Goal: Information Seeking & Learning: Learn about a topic

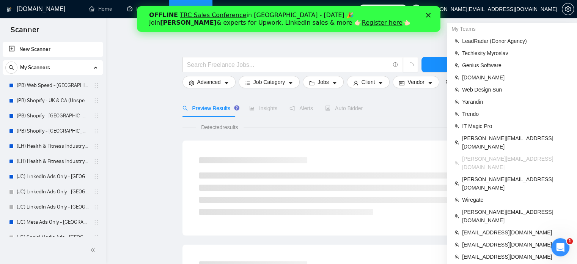
click at [541, 9] on span "[PERSON_NAME][EMAIL_ADDRESS][DOMAIN_NAME]" at bounding box center [491, 9] width 134 height 0
drag, startPoint x: 502, startPoint y: 39, endPoint x: 93, endPoint y: 5, distance: 410.6
click at [502, 39] on span "LeadRadar (Donor Agency)" at bounding box center [515, 41] width 107 height 8
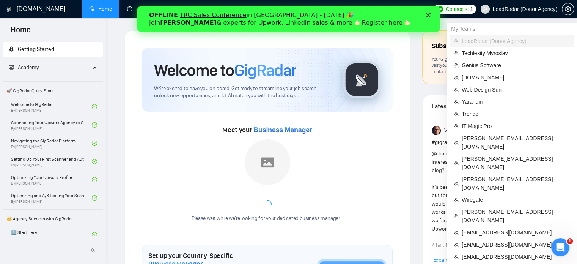
click at [518, 9] on span "LeadRadar (Donor Agency)" at bounding box center [525, 9] width 64 height 0
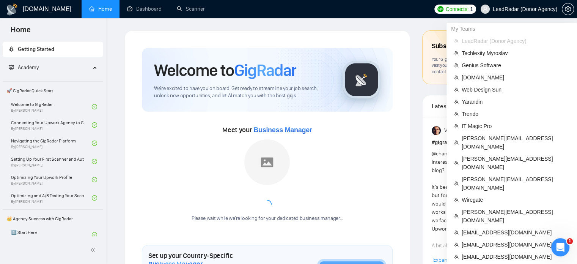
click at [534, 9] on span "LeadRadar (Donor Agency)" at bounding box center [525, 9] width 64 height 0
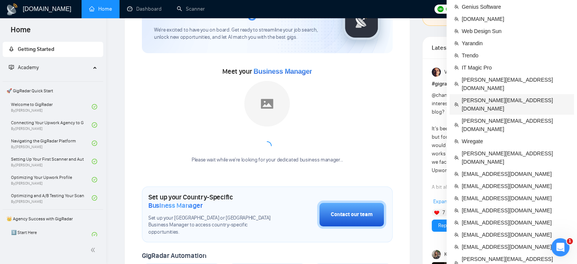
scroll to position [59, 0]
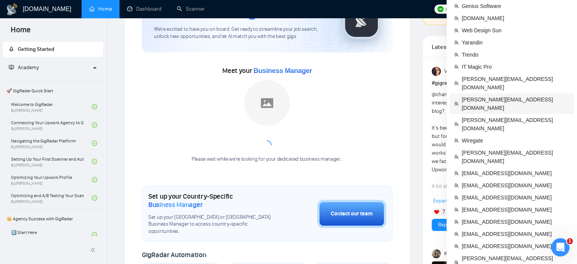
click at [488, 95] on span "[PERSON_NAME][EMAIL_ADDRESS][DOMAIN_NAME]" at bounding box center [516, 103] width 108 height 17
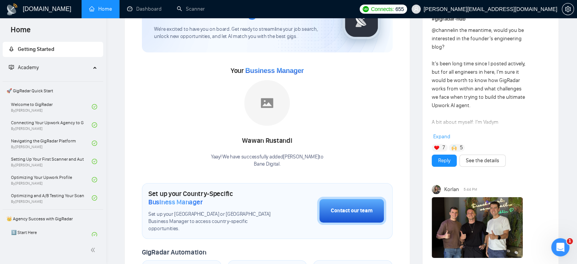
click at [537, 9] on span "[PERSON_NAME][EMAIL_ADDRESS][DOMAIN_NAME]" at bounding box center [491, 9] width 134 height 0
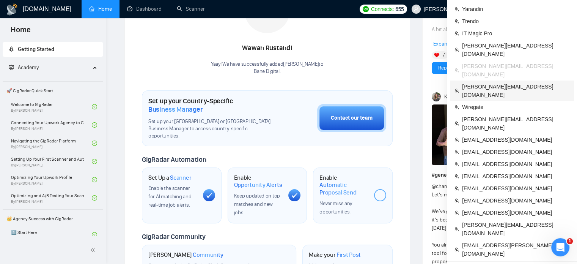
scroll to position [153, 0]
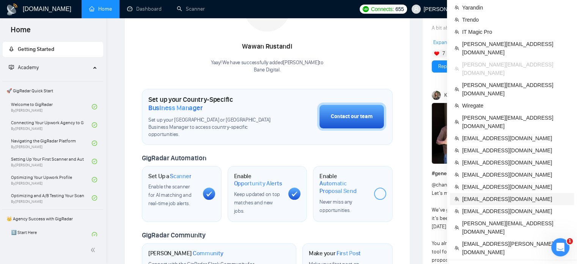
click at [482, 195] on span "ahsanraja96@gmail.com" at bounding box center [515, 199] width 107 height 8
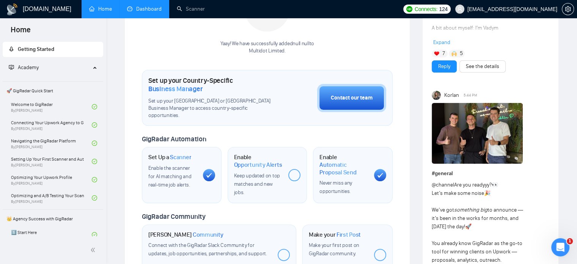
click at [150, 10] on link "Dashboard" at bounding box center [144, 9] width 35 height 6
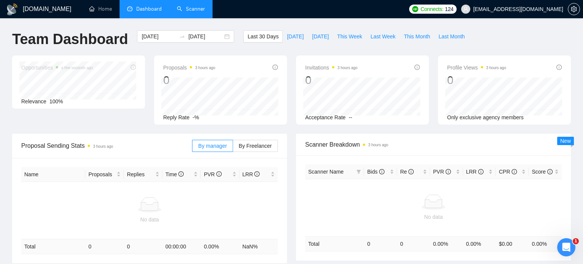
click at [190, 8] on link "Scanner" at bounding box center [191, 9] width 28 height 6
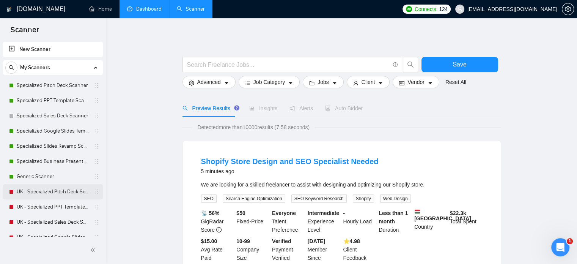
click at [39, 190] on link "UK - Specialized Pitch Deck Scanner" at bounding box center [53, 191] width 72 height 15
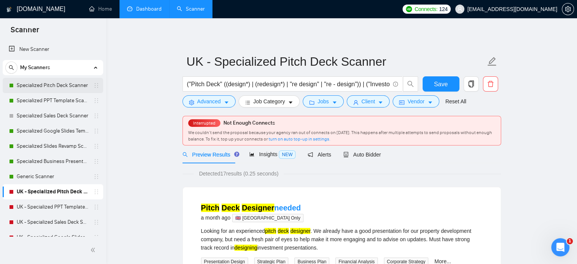
click at [43, 85] on link "Specialized Pitch Deck Scanner" at bounding box center [53, 85] width 72 height 15
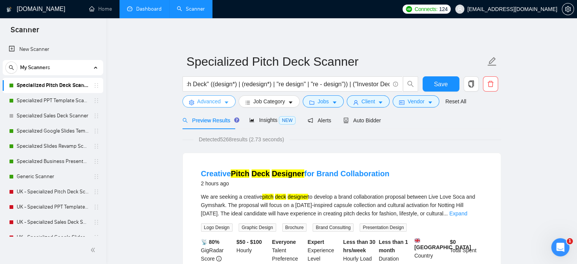
scroll to position [0, 14]
click at [226, 101] on icon "caret-down" at bounding box center [226, 102] width 5 height 5
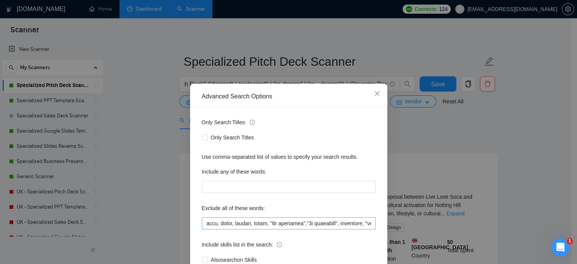
scroll to position [0, 790]
click at [470, 112] on div "Advanced Search Options Only Search Titles: Only Search Titles Use comma-separa…" at bounding box center [288, 132] width 577 height 264
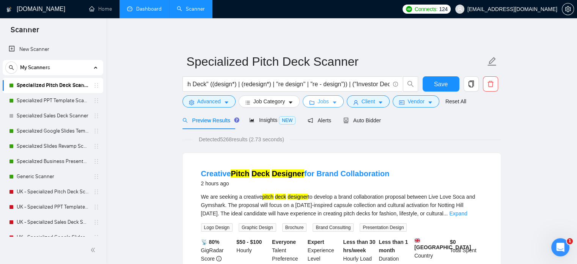
click at [317, 103] on span "Jobs" at bounding box center [322, 101] width 11 height 8
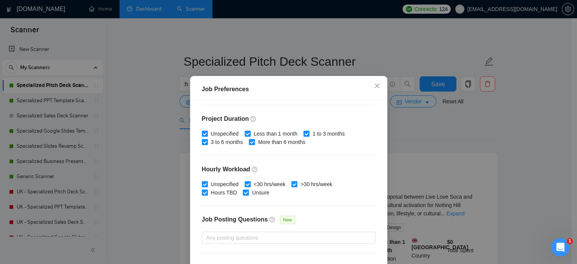
scroll to position [243, 0]
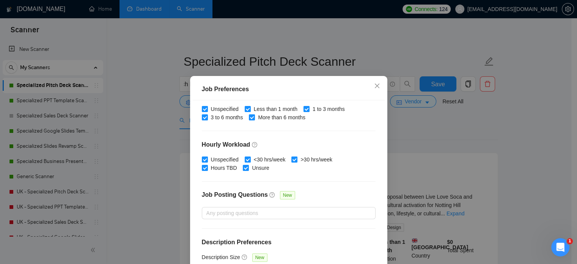
click at [446, 145] on div "Job Preferences Budget Project Type All Fixed Price Hourly Rate Fixed Price Bud…" at bounding box center [288, 132] width 577 height 264
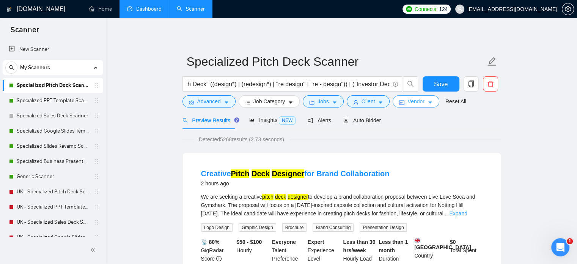
click at [411, 96] on button "Vendor" at bounding box center [416, 101] width 46 height 12
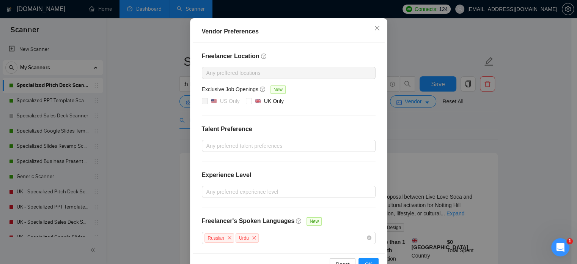
scroll to position [76, 0]
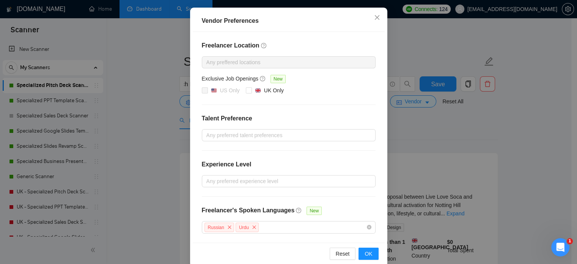
click at [435, 132] on div "Vendor Preferences Freelancer Location Any preffered locations Exclusive Job Op…" at bounding box center [288, 132] width 577 height 264
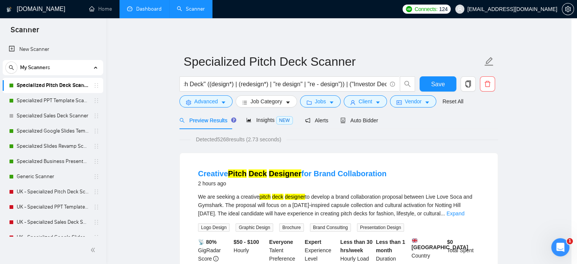
scroll to position [49, 0]
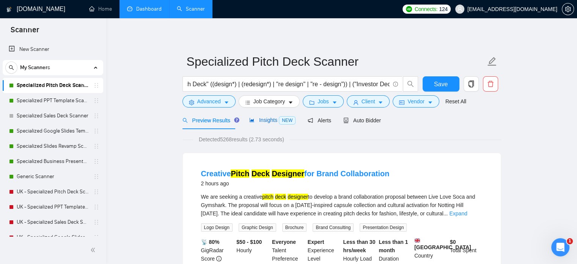
click at [253, 120] on span "Insights NEW" at bounding box center [272, 120] width 46 height 6
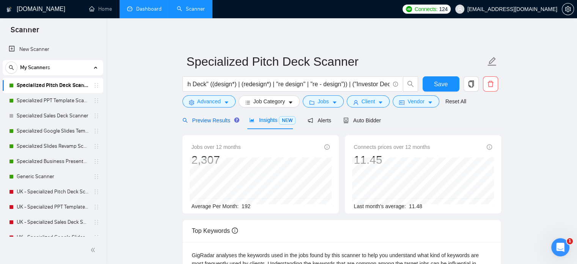
click at [198, 117] on span "Preview Results" at bounding box center [209, 120] width 55 height 6
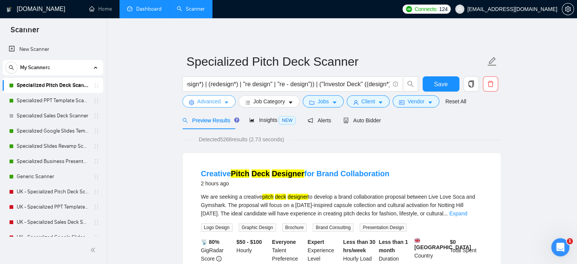
scroll to position [0, 47]
click at [216, 99] on span "Advanced" at bounding box center [209, 101] width 24 height 8
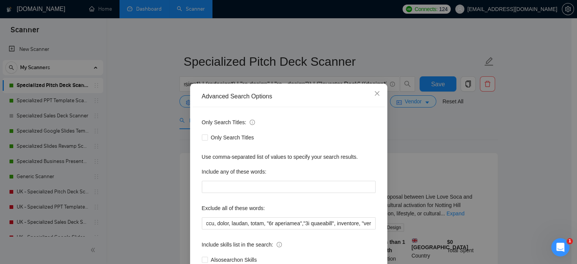
scroll to position [52, 0]
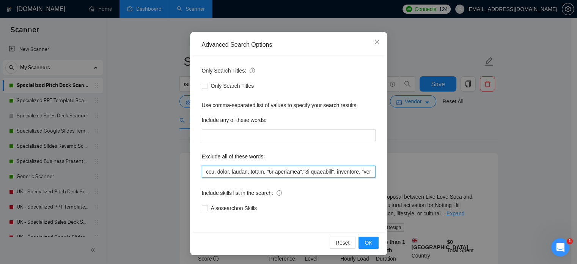
click at [261, 172] on input "text" at bounding box center [289, 171] width 174 height 12
click at [311, 170] on input "text" at bounding box center [289, 171] width 174 height 12
click at [264, 174] on input "text" at bounding box center [289, 171] width 174 height 12
drag, startPoint x: 281, startPoint y: 171, endPoint x: 154, endPoint y: 153, distance: 128.4
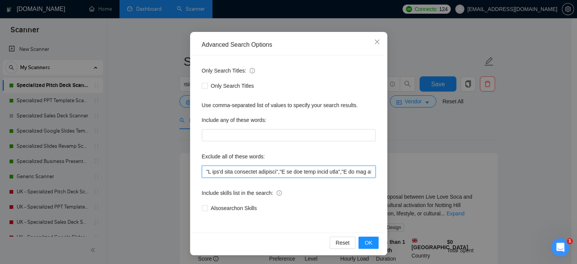
click at [168, 171] on div "Advanced Search Options Only Search Titles: Only Search Titles Use comma-separa…" at bounding box center [288, 132] width 577 height 264
click at [287, 173] on input "text" at bounding box center [289, 171] width 174 height 12
click at [234, 171] on input "text" at bounding box center [289, 171] width 174 height 12
click at [202, 170] on input "text" at bounding box center [289, 171] width 174 height 12
click at [374, 43] on icon "close" at bounding box center [377, 42] width 6 height 6
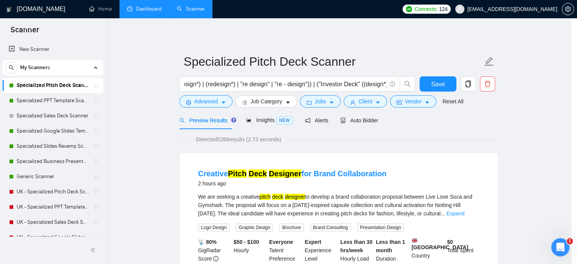
scroll to position [14, 0]
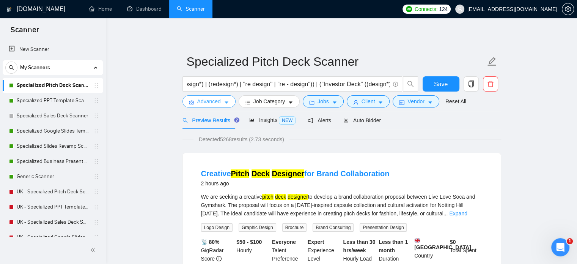
click at [215, 104] on span "Advanced" at bounding box center [209, 101] width 24 height 8
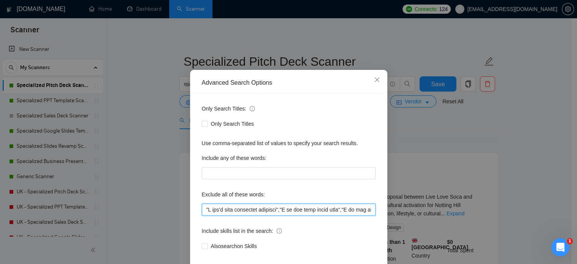
click at [204, 215] on input "text" at bounding box center [289, 209] width 174 height 12
click at [203, 215] on input "text" at bounding box center [289, 209] width 174 height 12
paste input ""not pitchdeck", "not pitch-deck" "not pitch deck","not a pitchdeck", "not a pi…"
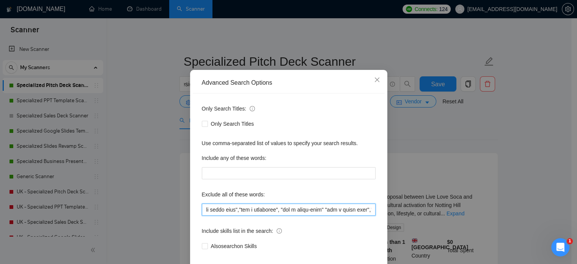
scroll to position [0, 83]
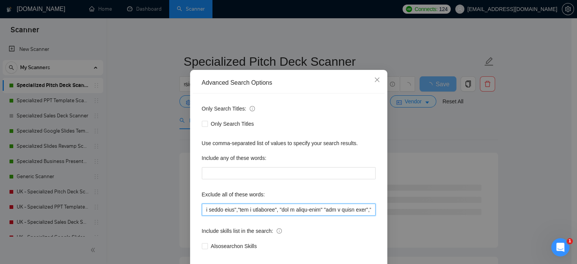
click at [323, 215] on input "text" at bounding box center [289, 209] width 174 height 12
click at [278, 215] on input "text" at bounding box center [289, 209] width 174 height 12
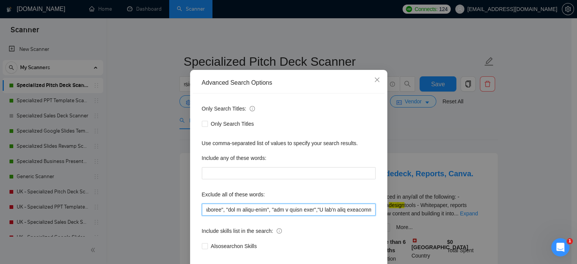
scroll to position [0, 143]
click at [309, 215] on input "text" at bounding box center [289, 209] width 174 height 12
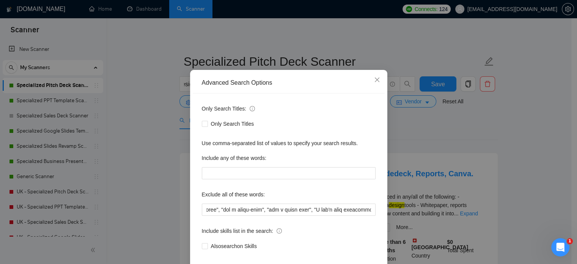
click at [494, 129] on div "Advanced Search Options Only Search Titles: Only Search Titles Use comma-separa…" at bounding box center [288, 132] width 577 height 264
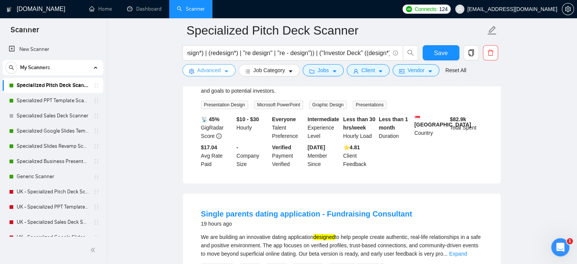
scroll to position [462, 0]
click at [222, 73] on button "Advanced" at bounding box center [208, 70] width 53 height 12
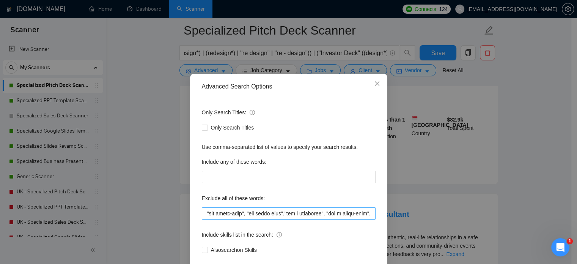
scroll to position [0, 0]
click at [202, 214] on input "text" at bounding box center [289, 213] width 174 height 12
drag, startPoint x: 201, startPoint y: 212, endPoint x: 256, endPoint y: 214, distance: 54.6
click at [256, 214] on input "text" at bounding box center [289, 213] width 174 height 12
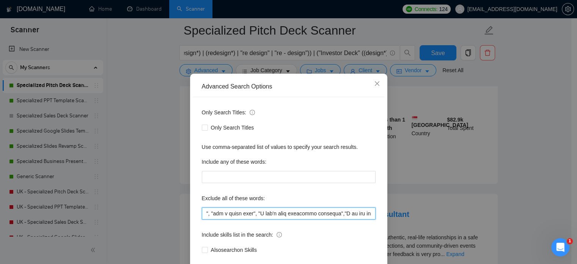
click at [224, 214] on input "text" at bounding box center [289, 213] width 174 height 12
click at [228, 214] on input "text" at bounding box center [289, 213] width 174 height 12
drag, startPoint x: 198, startPoint y: 214, endPoint x: 171, endPoint y: 215, distance: 26.2
click at [168, 214] on div "Advanced Search Options Only Search Titles: Only Search Titles Use comma-separa…" at bounding box center [288, 132] width 577 height 264
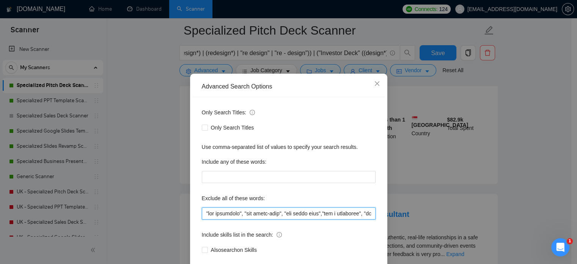
click at [206, 213] on input "text" at bounding box center [289, 213] width 174 height 12
click at [203, 213] on input "text" at bounding box center [289, 213] width 174 height 12
paste input ""not pitchdeck", "not pitch-deck", "not pitch deck","not a pitchdeck", "not a p…"
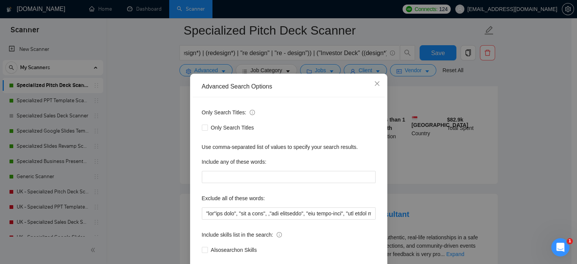
click at [134, 153] on div "Advanced Search Options Only Search Titles: Only Search Titles Use comma-separa…" at bounding box center [288, 132] width 577 height 264
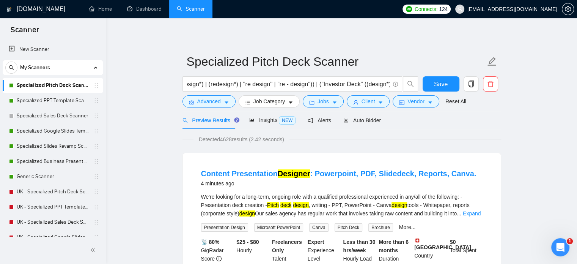
drag, startPoint x: 229, startPoint y: 138, endPoint x: 179, endPoint y: 139, distance: 50.1
click at [210, 102] on span "Advanced" at bounding box center [209, 101] width 24 height 8
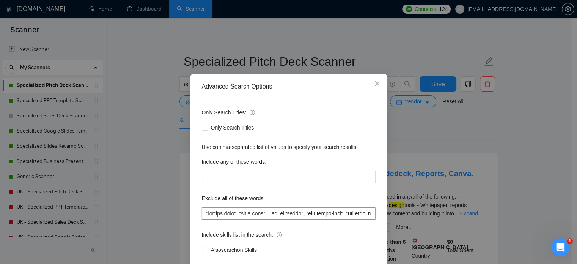
click at [210, 219] on input "text" at bounding box center [289, 213] width 174 height 12
click at [214, 219] on input "text" at bounding box center [289, 213] width 174 height 12
drag, startPoint x: 212, startPoint y: 224, endPoint x: 195, endPoint y: 224, distance: 17.4
click at [195, 224] on div "Only Search Titles: Only Search Titles Use comma-separated list of values to sp…" at bounding box center [289, 185] width 192 height 177
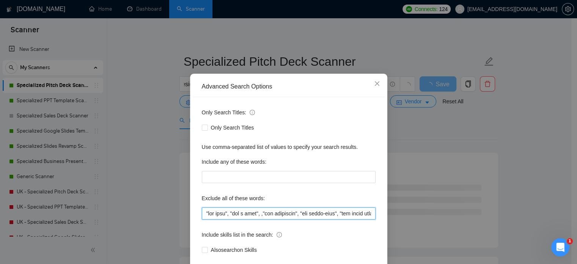
click at [262, 219] on input "text" at bounding box center [289, 213] width 174 height 12
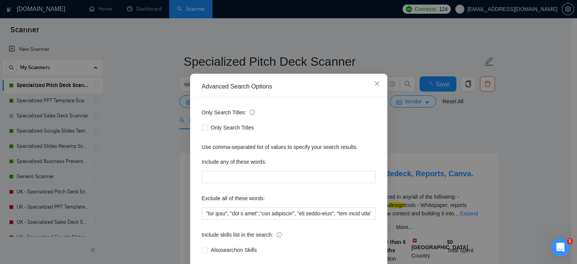
click at [562, 181] on div "Advanced Search Options Only Search Titles: Only Search Titles Use comma-separa…" at bounding box center [288, 132] width 577 height 264
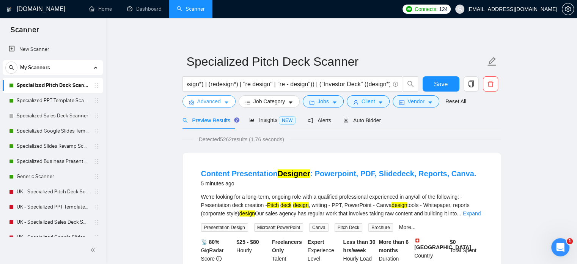
click at [216, 100] on span "Advanced" at bounding box center [209, 101] width 24 height 8
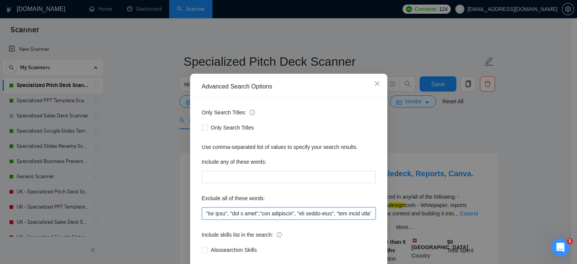
drag, startPoint x: 259, startPoint y: 224, endPoint x: 171, endPoint y: 218, distance: 88.9
click at [181, 223] on div "Advanced Search Options Only Search Titles: Only Search Titles Use comma-separa…" at bounding box center [288, 132] width 577 height 264
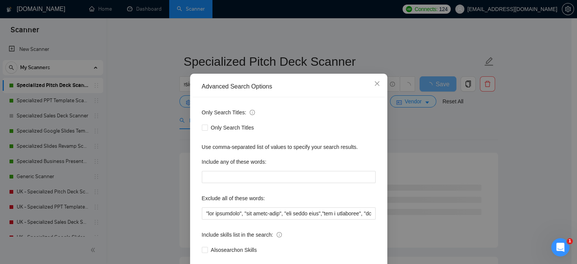
click at [515, 145] on div "Advanced Search Options Only Search Titles: Only Search Titles Use comma-separa…" at bounding box center [288, 132] width 577 height 264
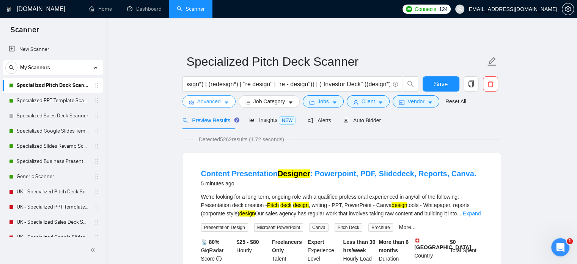
click at [218, 102] on span "Advanced" at bounding box center [209, 101] width 24 height 8
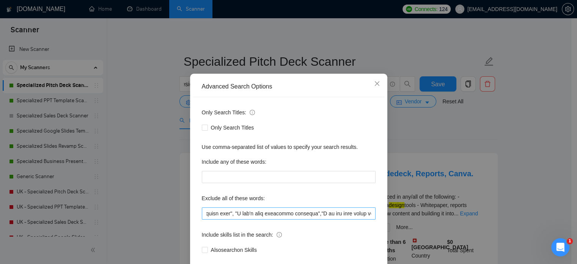
scroll to position [0, 226]
drag, startPoint x: 228, startPoint y: 223, endPoint x: 307, endPoint y: 225, distance: 79.7
click at [307, 219] on input "text" at bounding box center [289, 213] width 174 height 12
click at [523, 186] on div "Advanced Search Options Only Search Titles: Only Search Titles Use comma-separa…" at bounding box center [288, 132] width 577 height 264
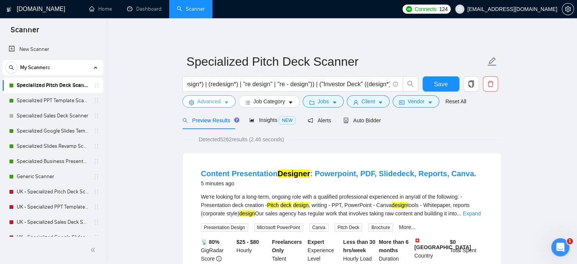
click at [211, 101] on span "Advanced" at bounding box center [209, 101] width 24 height 8
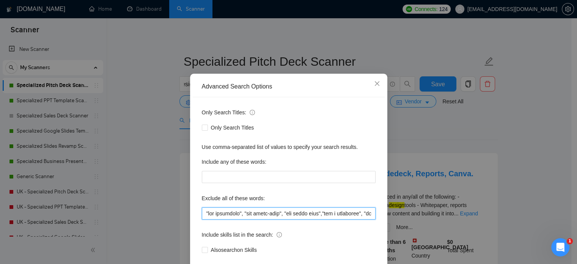
drag, startPoint x: 283, startPoint y: 223, endPoint x: 319, endPoint y: 224, distance: 36.0
click at [319, 219] on input "text" at bounding box center [289, 213] width 174 height 12
click at [283, 219] on input "text" at bounding box center [289, 213] width 174 height 12
drag, startPoint x: 262, startPoint y: 223, endPoint x: 345, endPoint y: 225, distance: 82.7
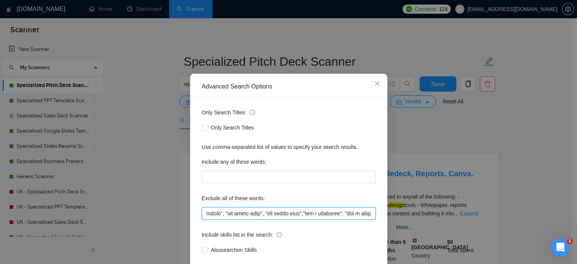
click at [345, 219] on input "text" at bounding box center [289, 213] width 174 height 12
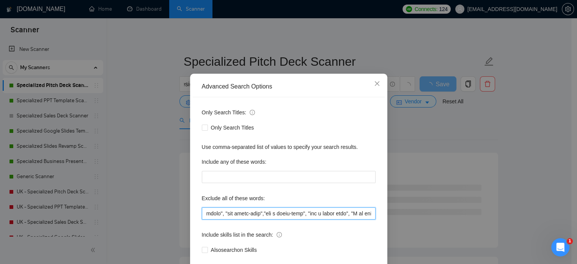
drag, startPoint x: 263, startPoint y: 223, endPoint x: 351, endPoint y: 226, distance: 88.0
click at [351, 219] on input "text" at bounding box center [289, 213] width 174 height 12
drag, startPoint x: 264, startPoint y: 224, endPoint x: 327, endPoint y: 225, distance: 62.6
click at [327, 219] on input "text" at bounding box center [289, 213] width 174 height 12
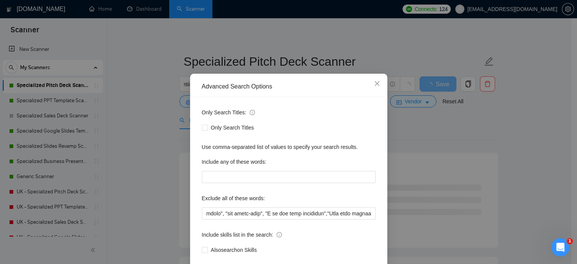
click at [517, 152] on div "Advanced Search Options Only Search Titles: Only Search Titles Use comma-separa…" at bounding box center [288, 132] width 577 height 264
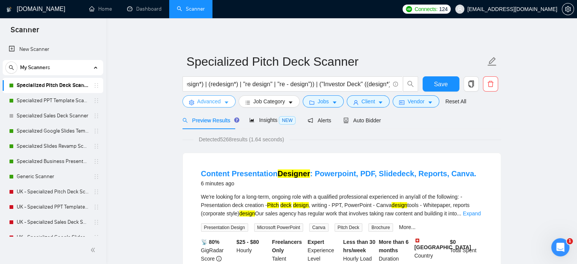
click at [205, 101] on span "Advanced" at bounding box center [209, 101] width 24 height 8
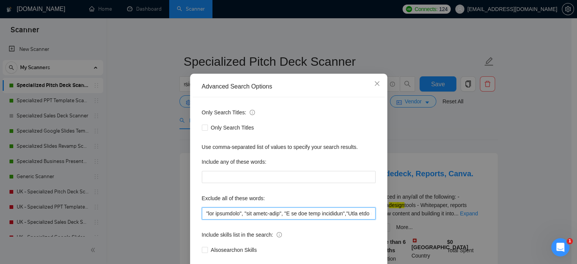
click at [282, 219] on input "text" at bounding box center [289, 213] width 174 height 12
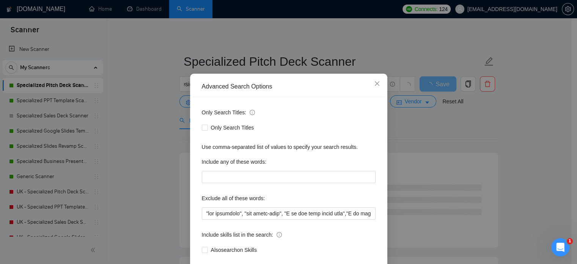
click at [512, 138] on div "Advanced Search Options Only Search Titles: Only Search Titles Use comma-separa…" at bounding box center [288, 132] width 577 height 264
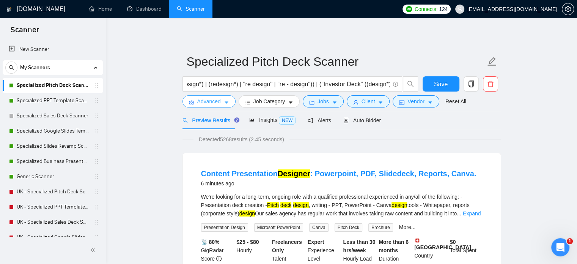
click at [217, 102] on span "Advanced" at bounding box center [209, 101] width 24 height 8
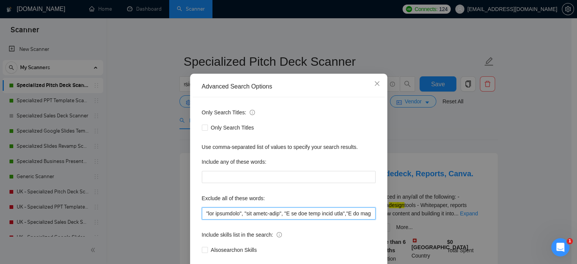
click at [286, 219] on input "text" at bounding box center [289, 213] width 174 height 12
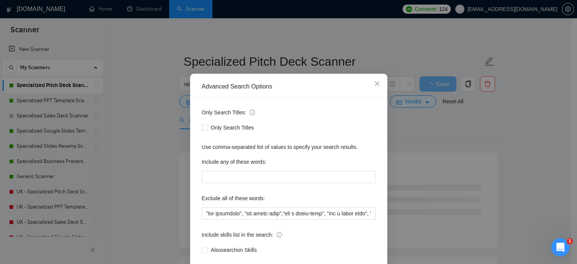
click at [482, 146] on div "Advanced Search Options Only Search Titles: Only Search Titles Use comma-separa…" at bounding box center [288, 132] width 577 height 264
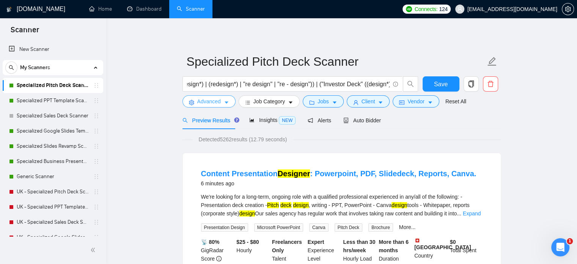
click at [214, 99] on span "Advanced" at bounding box center [209, 101] width 24 height 8
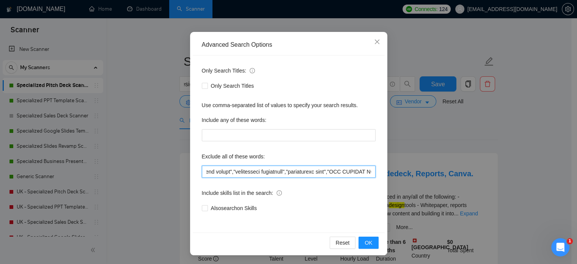
scroll to position [0, 368]
click at [245, 179] on div "Only Search Titles: Only Search Titles Use comma-separated list of values to sp…" at bounding box center [289, 143] width 192 height 177
click at [262, 171] on input "text" at bounding box center [289, 171] width 174 height 12
drag, startPoint x: 257, startPoint y: 173, endPoint x: 310, endPoint y: 170, distance: 53.2
click at [310, 170] on input "text" at bounding box center [289, 171] width 174 height 12
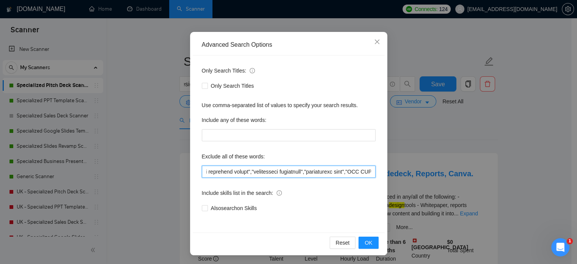
click at [313, 171] on input "text" at bounding box center [289, 171] width 174 height 12
click at [310, 172] on input "text" at bounding box center [289, 171] width 174 height 12
click at [311, 172] on input "text" at bounding box center [289, 171] width 174 height 12
paste input "specialist""fundraising"
click at [350, 173] on input "text" at bounding box center [289, 171] width 174 height 12
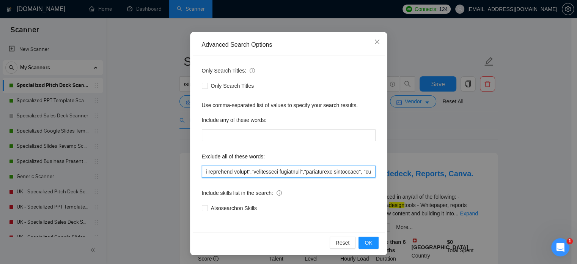
click at [350, 173] on input "text" at bounding box center [289, 171] width 174 height 12
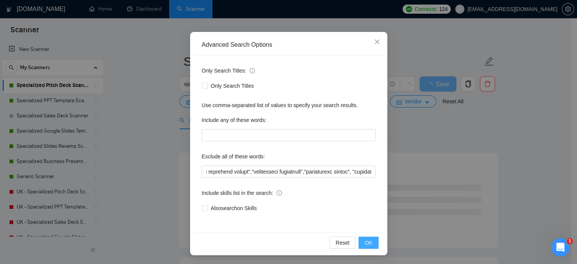
click at [364, 240] on span "OK" at bounding box center [368, 242] width 8 height 8
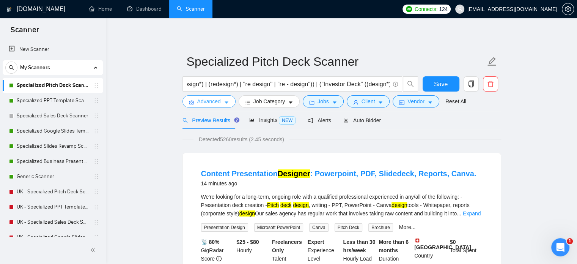
click at [207, 100] on span "Advanced" at bounding box center [209, 101] width 24 height 8
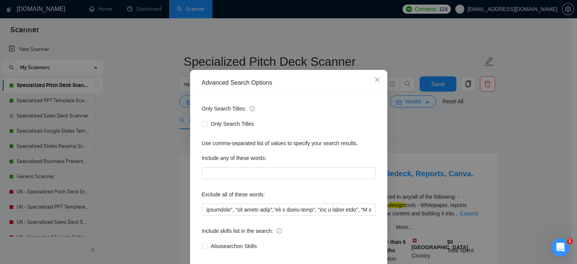
scroll to position [0, 10]
click at [514, 152] on div "Advanced Search Options Only Search Titles: Only Search Titles Use comma-separa…" at bounding box center [288, 132] width 577 height 264
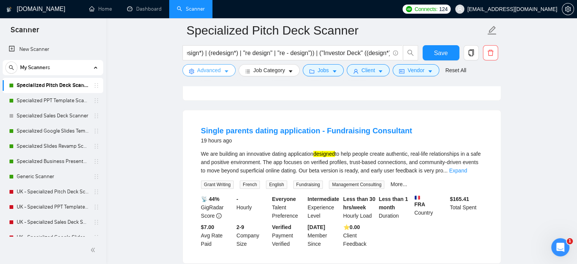
scroll to position [544, 0]
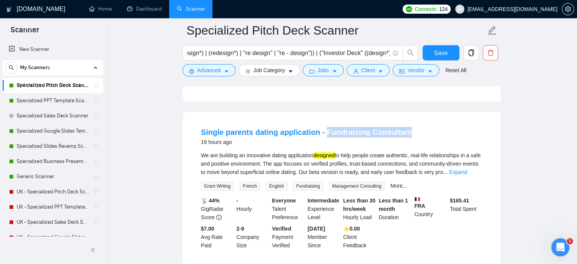
drag, startPoint x: 394, startPoint y: 138, endPoint x: 322, endPoint y: 142, distance: 73.0
click at [322, 142] on div "Single parents dating application - Fundraising Consultant 19 hours ago" at bounding box center [341, 137] width 281 height 20
copy link "Fundraising Consultant"
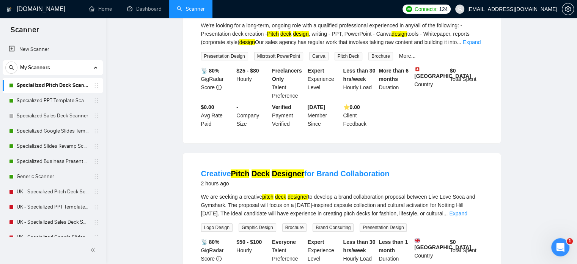
scroll to position [0, 0]
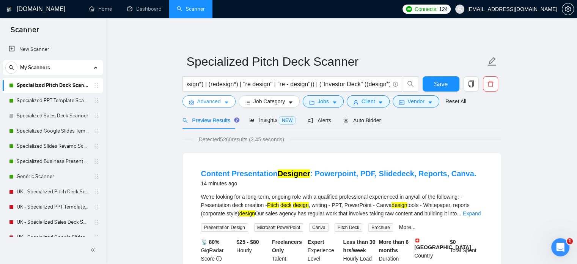
click at [214, 100] on span "Advanced" at bounding box center [209, 101] width 24 height 8
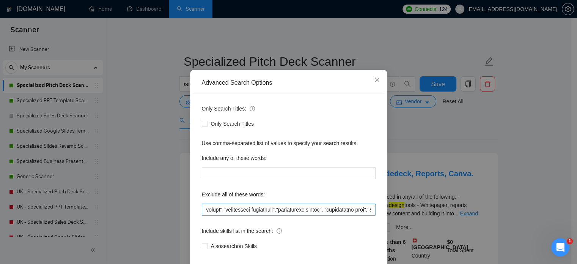
scroll to position [0, 396]
click at [333, 215] on input "text" at bounding box center [289, 209] width 174 height 12
paste input "Fundraising Consultant"
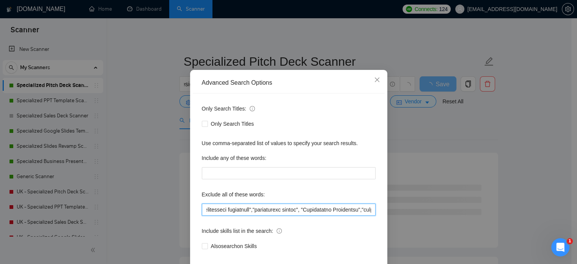
scroll to position [0, 420]
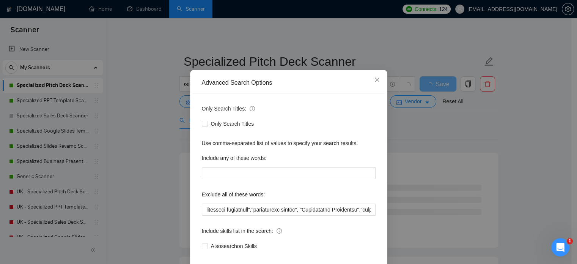
click at [531, 136] on div "Advanced Search Options Only Search Titles: Only Search Titles Use comma-separa…" at bounding box center [288, 132] width 577 height 264
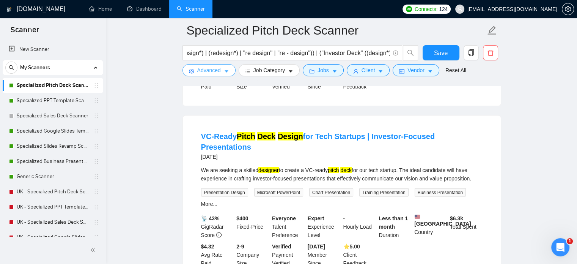
scroll to position [1649, 0]
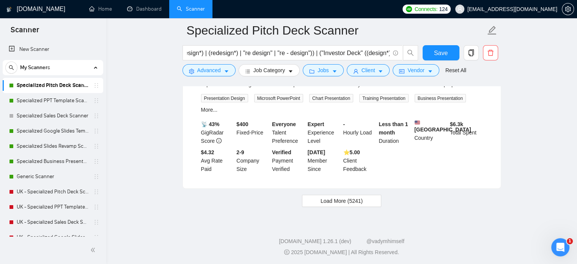
click at [342, 201] on span "Load More (5241)" at bounding box center [341, 200] width 42 height 8
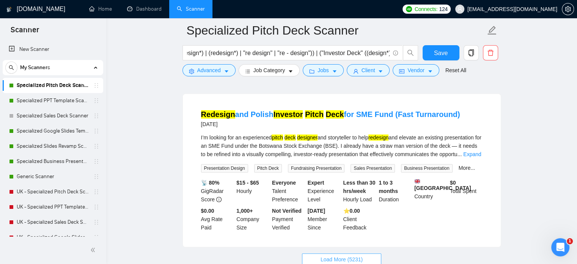
scroll to position [3239, 0]
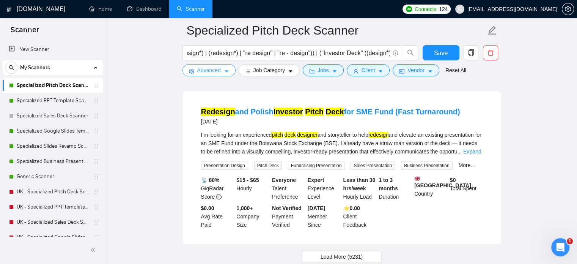
click at [209, 72] on span "Advanced" at bounding box center [209, 70] width 24 height 8
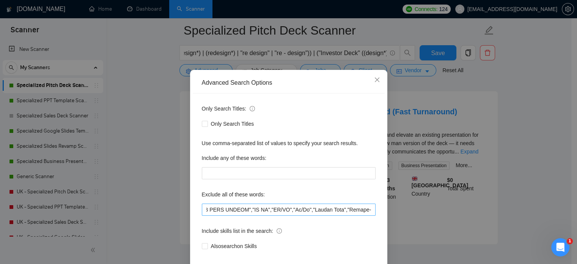
scroll to position [0, 666]
drag, startPoint x: 250, startPoint y: 223, endPoint x: 305, endPoint y: 225, distance: 55.4
click at [305, 215] on input "text" at bounding box center [289, 209] width 174 height 12
click at [306, 215] on input "text" at bounding box center [289, 209] width 174 height 12
paste input "UI UX","UI/UX","Ui/Ux",""
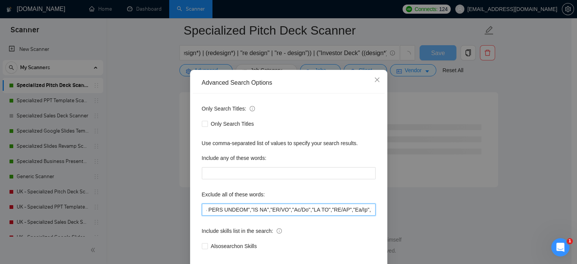
scroll to position [2041, 0]
click at [313, 215] on input "text" at bounding box center [289, 209] width 174 height 12
click at [322, 215] on input "text" at bounding box center [289, 209] width 174 height 12
click at [331, 215] on input "text" at bounding box center [289, 209] width 174 height 12
drag, startPoint x: 344, startPoint y: 224, endPoint x: 361, endPoint y: 223, distance: 16.7
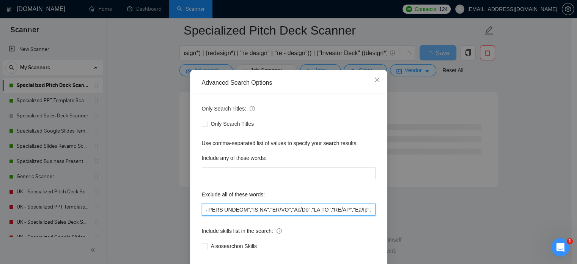
click at [361, 215] on input "text" at bounding box center [289, 209] width 174 height 12
drag, startPoint x: 288, startPoint y: 223, endPoint x: 305, endPoint y: 223, distance: 17.1
click at [305, 215] on input "text" at bounding box center [289, 209] width 174 height 12
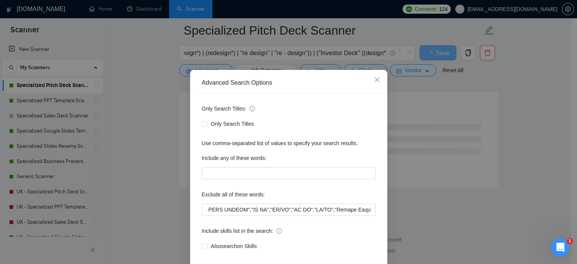
click at [141, 177] on div "Advanced Search Options Only Search Titles: Only Search Titles Use comma-separa…" at bounding box center [288, 132] width 577 height 264
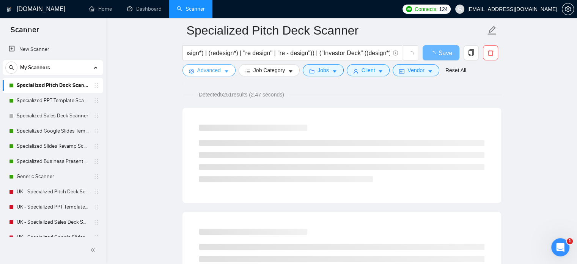
scroll to position [0, 0]
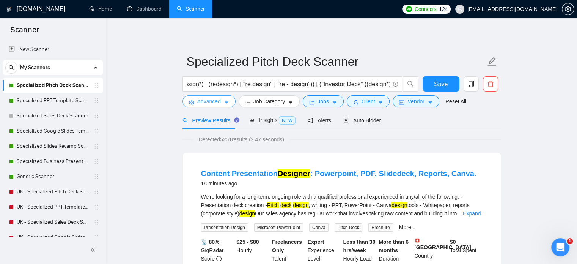
click at [218, 106] on button "Advanced" at bounding box center [208, 101] width 53 height 12
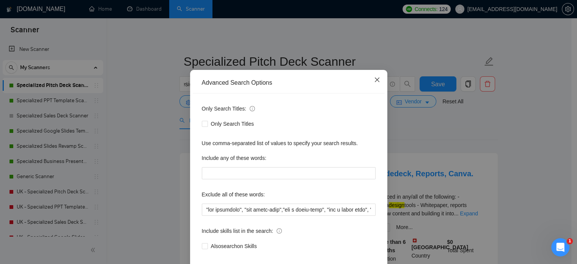
click at [374, 82] on icon "close" at bounding box center [376, 79] width 5 height 5
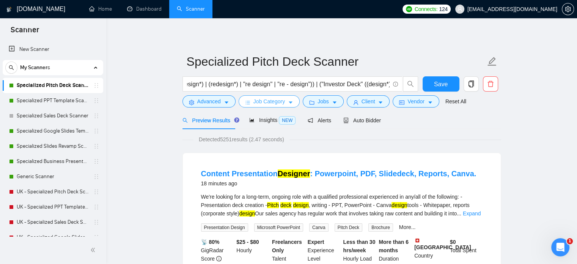
click at [277, 101] on span "Job Category" at bounding box center [268, 101] width 31 height 8
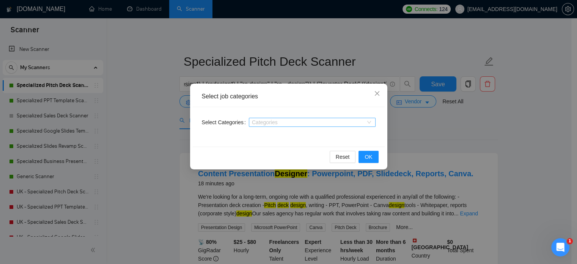
click at [275, 123] on div at bounding box center [308, 122] width 115 height 6
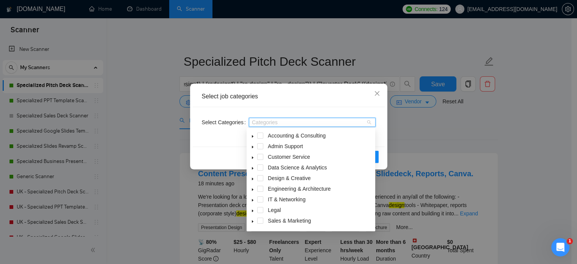
click at [253, 136] on icon "caret-down" at bounding box center [253, 136] width 4 height 4
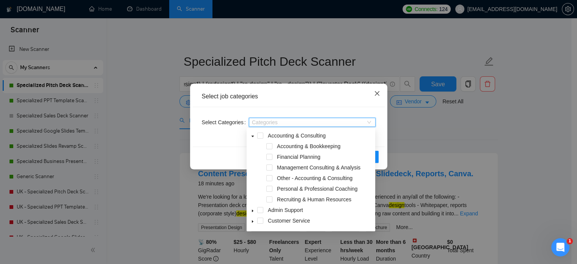
click at [375, 96] on icon "close" at bounding box center [377, 93] width 6 height 6
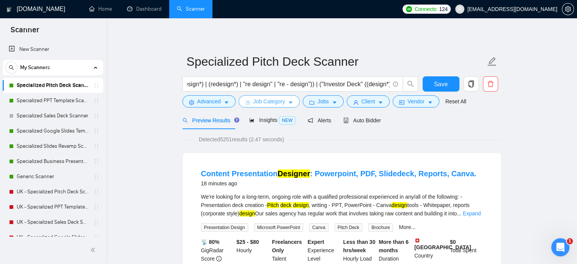
click at [274, 101] on span "Job Category" at bounding box center [268, 101] width 31 height 8
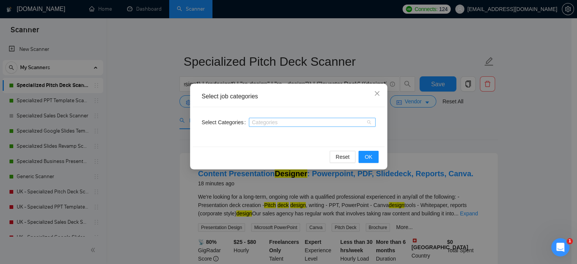
click at [267, 123] on div at bounding box center [308, 122] width 115 height 6
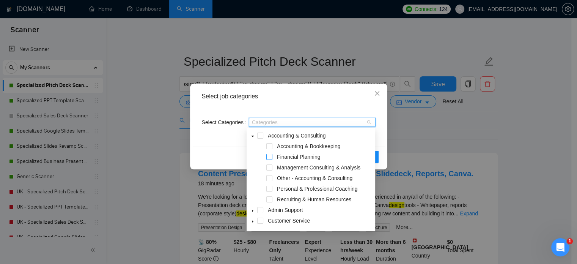
click at [269, 158] on span at bounding box center [269, 157] width 6 height 6
click at [297, 106] on div "Select job categories" at bounding box center [289, 96] width 192 height 21
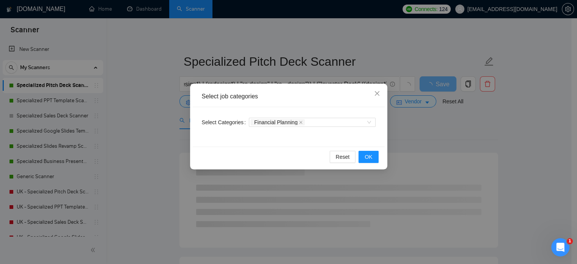
click at [422, 111] on div "Select job categories Select Categories Financial Planning Reset OK" at bounding box center [288, 132] width 577 height 264
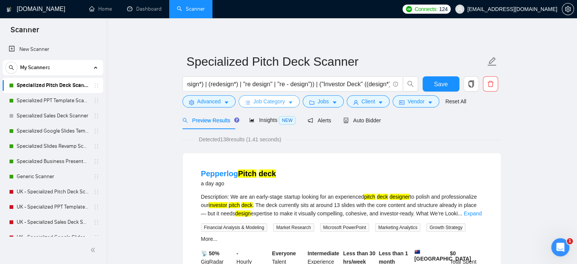
click at [258, 103] on span "Job Category" at bounding box center [268, 101] width 31 height 8
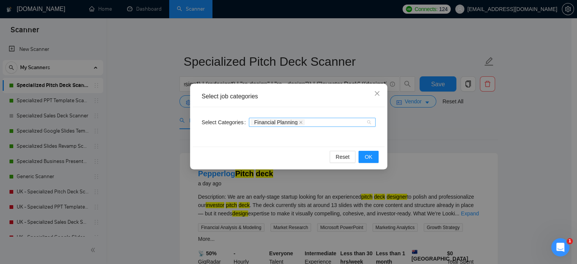
click at [374, 123] on div "Financial Planning" at bounding box center [312, 122] width 127 height 9
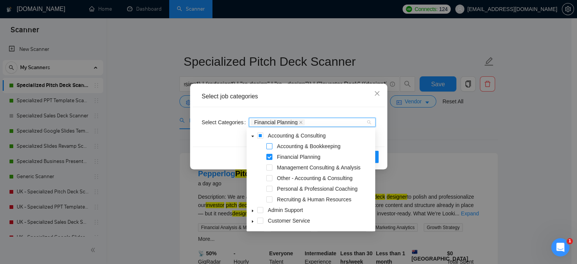
click at [270, 145] on span at bounding box center [269, 146] width 6 height 6
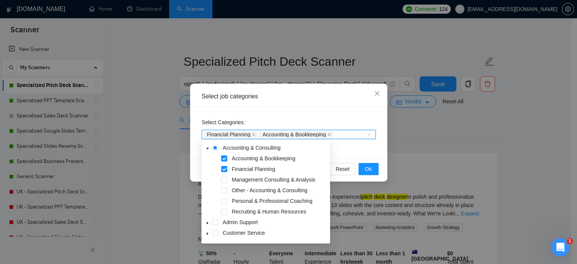
click at [413, 140] on div "Select job categories Select Categories Financial Planning, Accounting & Bookke…" at bounding box center [288, 132] width 577 height 264
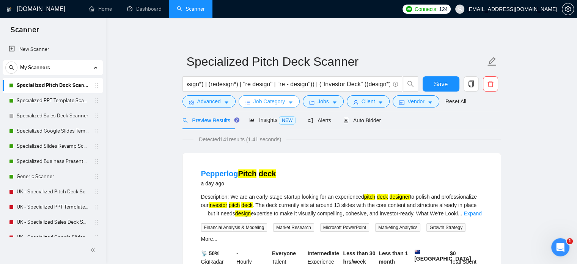
click at [262, 104] on span "Job Category" at bounding box center [268, 101] width 31 height 8
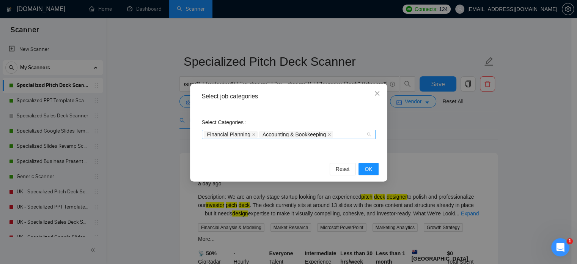
click at [249, 135] on span "Financial Planning" at bounding box center [231, 134] width 54 height 6
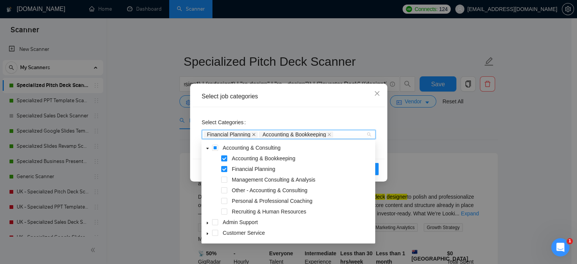
click at [252, 134] on icon "close" at bounding box center [254, 134] width 4 height 4
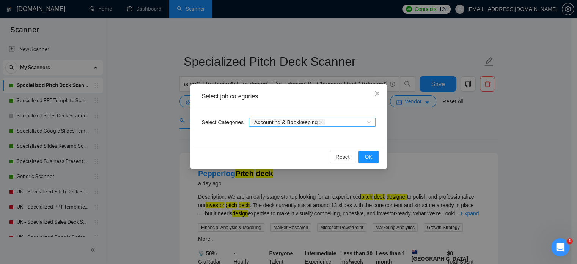
click at [446, 115] on div "Select job categories Select Categories Accounting & Bookkeeping Reset OK" at bounding box center [288, 132] width 577 height 264
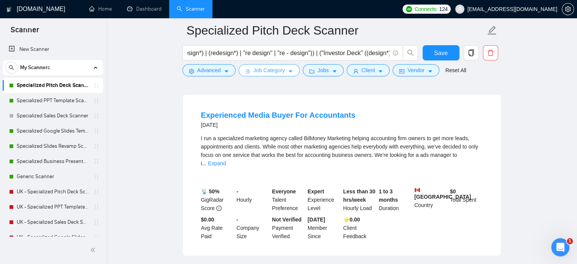
scroll to position [381, 0]
click at [226, 161] on link "Expand" at bounding box center [217, 164] width 18 height 6
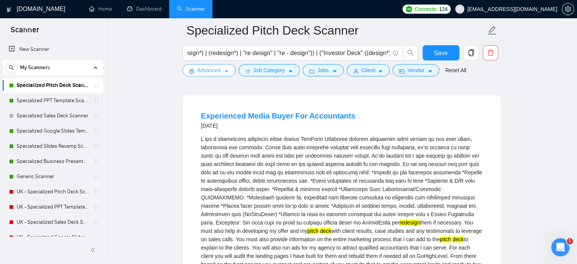
click at [209, 69] on span "Advanced" at bounding box center [209, 70] width 24 height 8
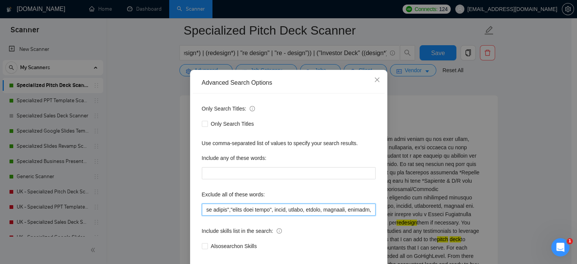
scroll to position [0, 5176]
drag, startPoint x: 341, startPoint y: 223, endPoint x: 386, endPoint y: 223, distance: 45.1
click at [386, 223] on div "Advanced Search Options Only Search Titles: Only Search Titles Use comma-separa…" at bounding box center [288, 132] width 577 height 264
click at [367, 215] on input "text" at bounding box center [289, 209] width 174 height 12
click at [368, 215] on input "text" at bounding box center [289, 209] width 174 height 12
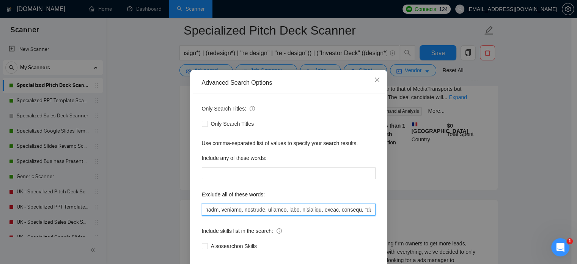
scroll to position [0, 5211]
type input ""not pitchdeck", "not pitch-deck","not a pitch-deck", "not a pitch deck", "I do…"
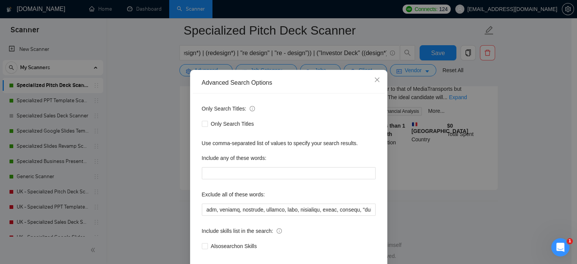
click at [510, 162] on div "Advanced Search Options Only Search Titles: Only Search Titles Use comma-separa…" at bounding box center [288, 132] width 577 height 264
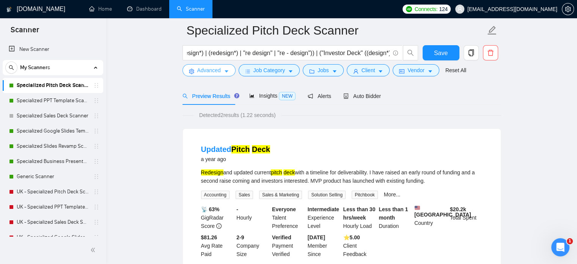
scroll to position [29, 0]
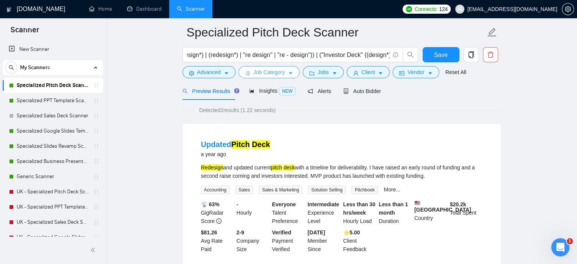
click at [256, 73] on span "Job Category" at bounding box center [268, 72] width 31 height 8
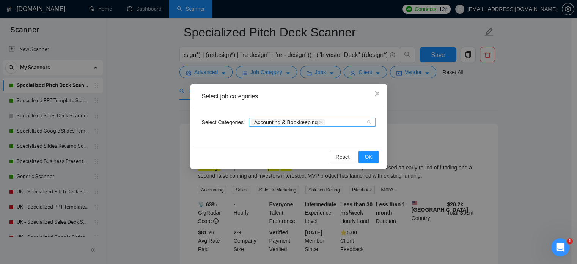
click at [346, 124] on div "Accounting & Bookkeeping" at bounding box center [308, 122] width 115 height 8
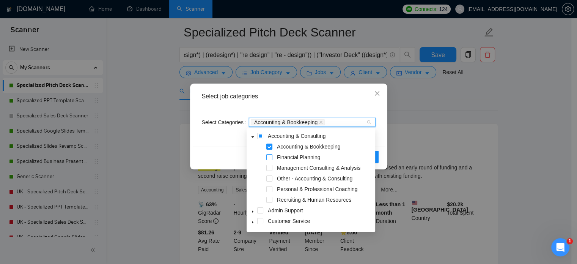
click at [269, 157] on span at bounding box center [269, 157] width 6 height 6
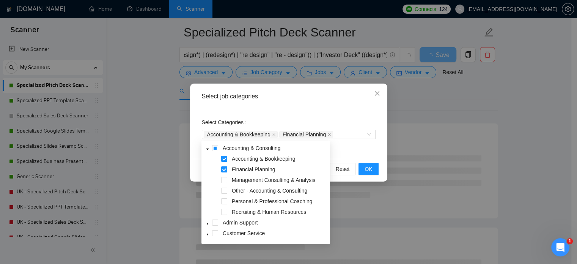
click at [430, 135] on div "Select job categories Select Categories Accounting & Bookkeeping Financial Plan…" at bounding box center [288, 132] width 577 height 264
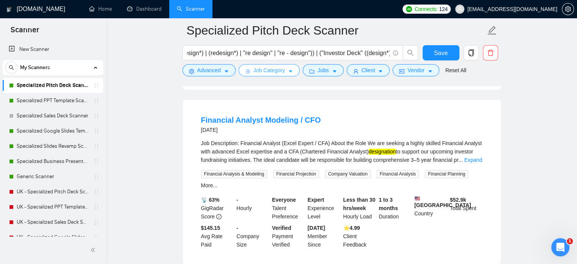
scroll to position [1063, 0]
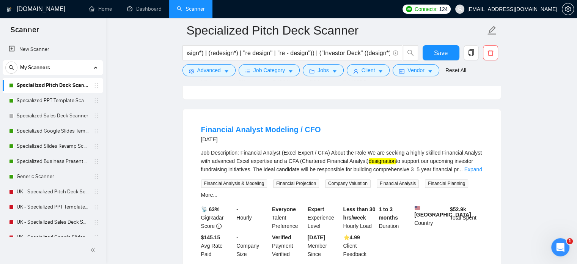
click at [472, 166] on link "Expand" at bounding box center [473, 169] width 18 height 6
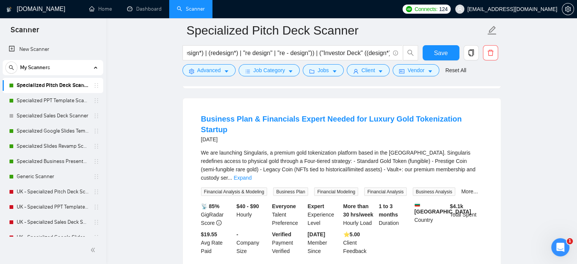
scroll to position [1420, 0]
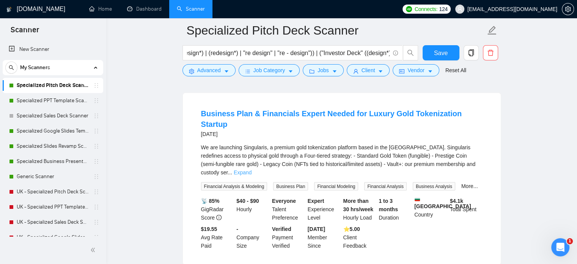
click at [251, 169] on link "Expand" at bounding box center [243, 172] width 18 height 6
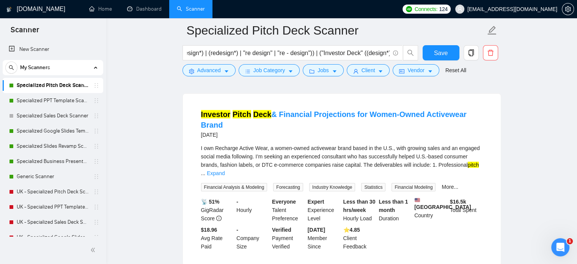
scroll to position [1892, 0]
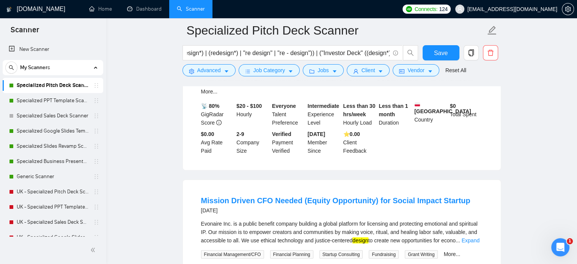
scroll to position [2205, 0]
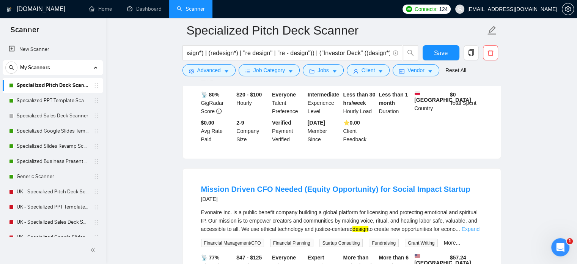
click at [476, 226] on link "Expand" at bounding box center [471, 229] width 18 height 6
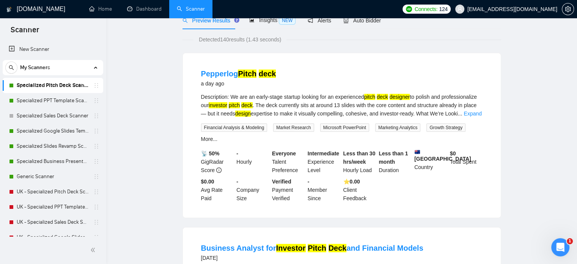
scroll to position [0, 0]
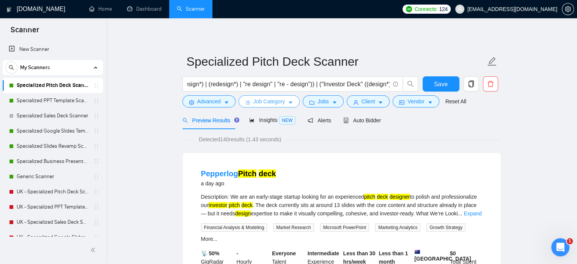
click at [269, 107] on button "Job Category" at bounding box center [269, 101] width 61 height 12
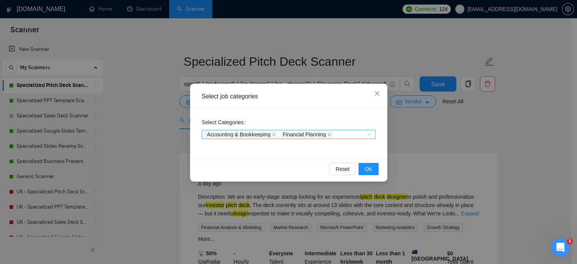
click at [348, 133] on div "Accounting & Bookkeeping Financial Planning" at bounding box center [285, 134] width 162 height 8
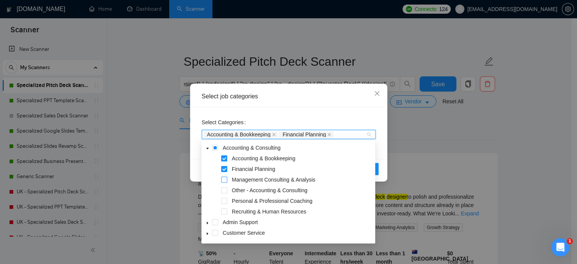
click at [225, 181] on span at bounding box center [224, 179] width 6 height 6
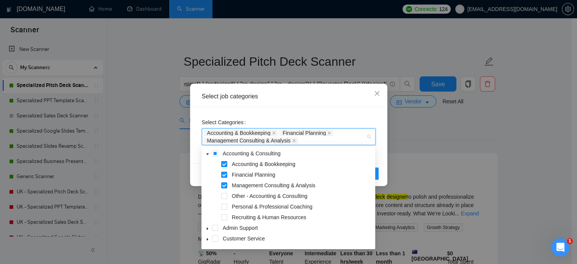
click at [514, 132] on div "Select job categories Select Categories Accounting & Bookkeeping Financial Plan…" at bounding box center [288, 132] width 577 height 264
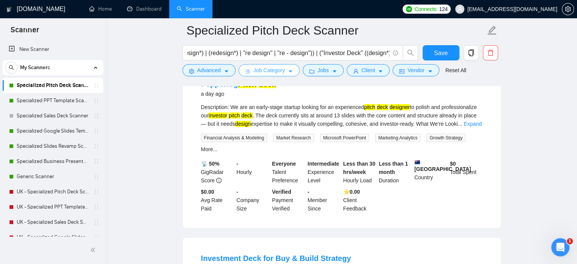
scroll to position [96, 0]
click at [262, 68] on span "Job Category" at bounding box center [268, 70] width 31 height 8
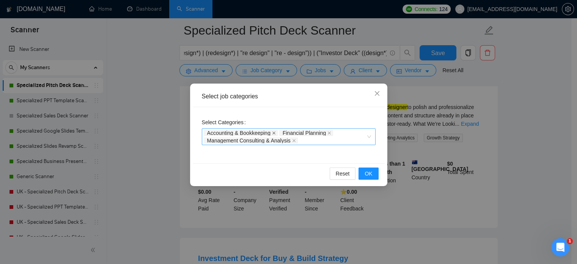
click at [274, 133] on icon "close" at bounding box center [273, 132] width 3 height 3
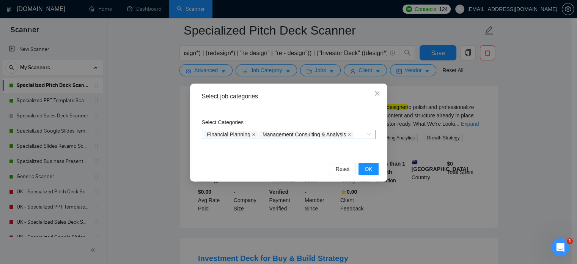
click at [253, 134] on icon "close" at bounding box center [254, 134] width 4 height 4
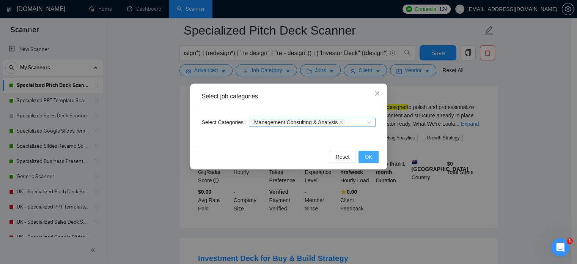
click at [369, 158] on span "OK" at bounding box center [368, 156] width 8 height 8
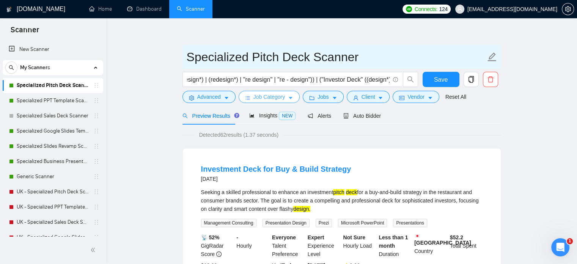
scroll to position [0, 0]
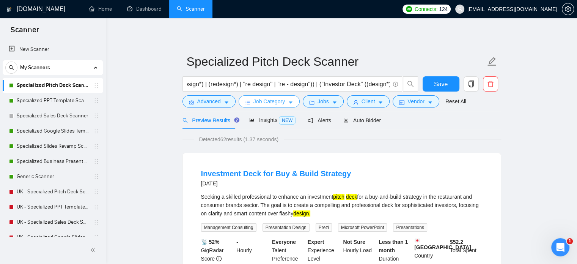
click at [265, 100] on span "Job Category" at bounding box center [268, 101] width 31 height 8
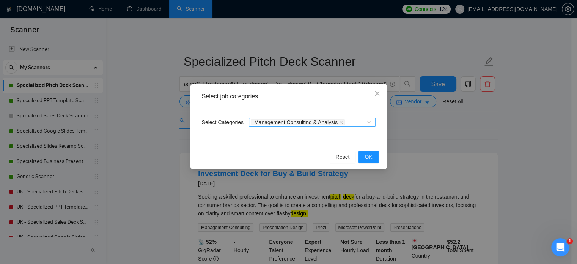
click at [357, 123] on div "Management Consulting & Analysis" at bounding box center [308, 122] width 115 height 8
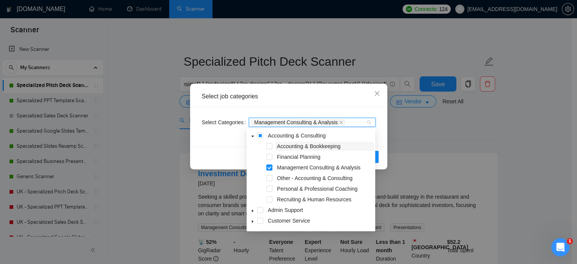
click at [269, 157] on span at bounding box center [269, 157] width 6 height 6
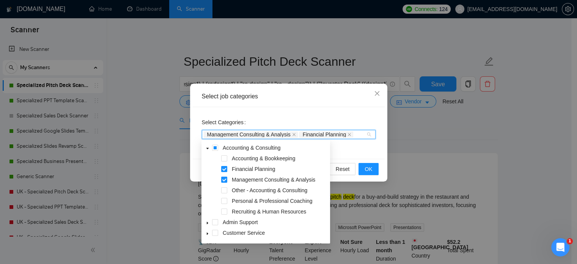
click at [228, 157] on div "Accounting & Bookkeeping" at bounding box center [266, 159] width 126 height 11
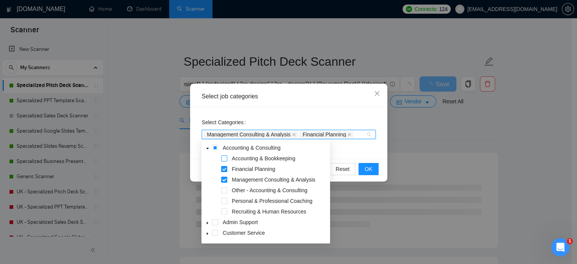
click at [224, 157] on span at bounding box center [224, 158] width 6 height 6
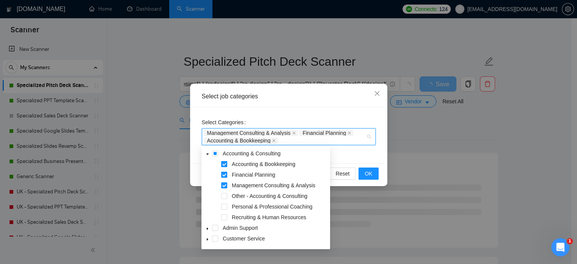
click at [225, 165] on span at bounding box center [224, 164] width 6 height 6
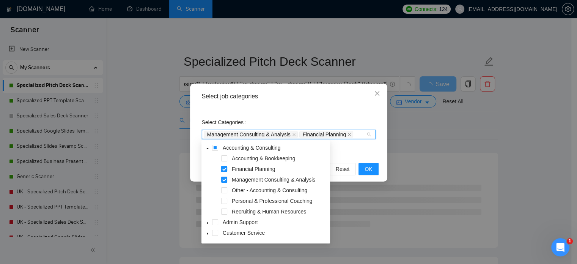
click at [224, 171] on span at bounding box center [224, 169] width 6 height 6
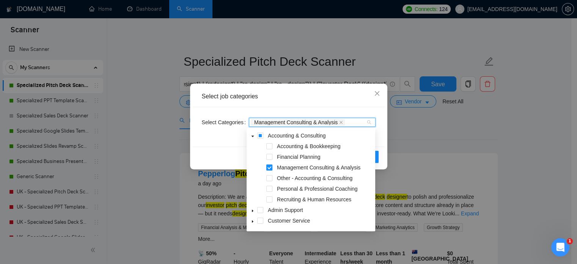
click at [269, 167] on span at bounding box center [269, 167] width 6 height 6
click at [269, 177] on span at bounding box center [269, 178] width 6 height 6
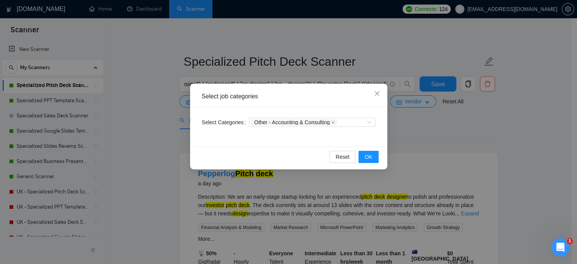
click at [431, 150] on div "Select job categories Select Categories Other - Accounting & Consulting Reset OK" at bounding box center [288, 132] width 577 height 264
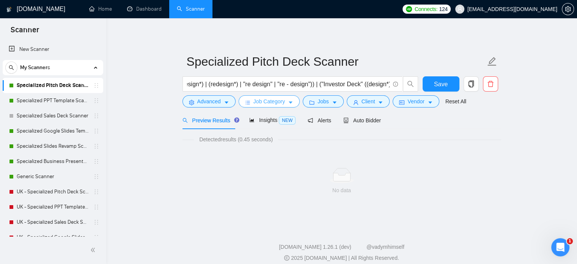
click at [279, 103] on span "Job Category" at bounding box center [268, 101] width 31 height 8
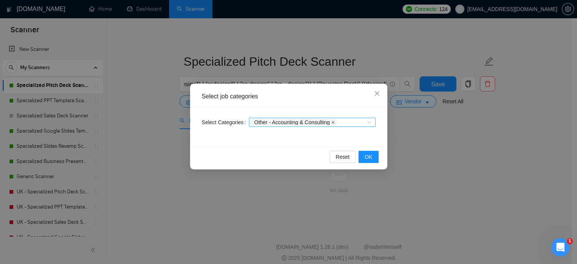
click at [333, 123] on icon "close" at bounding box center [333, 122] width 4 height 4
click at [333, 123] on div at bounding box center [308, 122] width 115 height 6
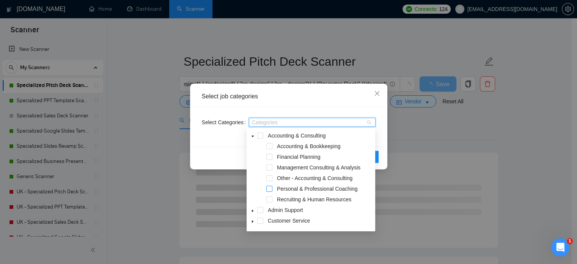
click at [270, 190] on span at bounding box center [269, 188] width 6 height 6
click at [460, 136] on div "Select job categories Select Categories Personal & Professional Coaching Person…" at bounding box center [288, 132] width 577 height 264
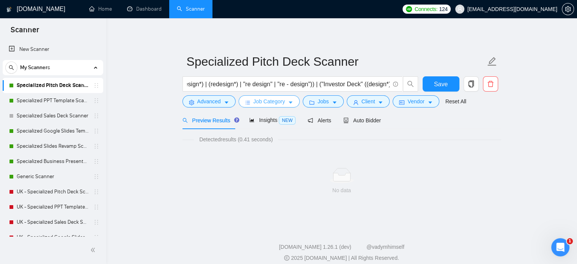
click at [281, 100] on span "Job Category" at bounding box center [268, 101] width 31 height 8
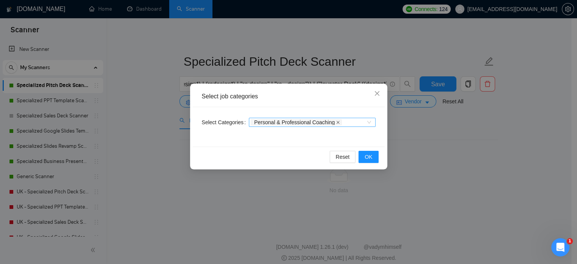
click at [337, 123] on icon "close" at bounding box center [338, 122] width 3 height 3
click at [335, 123] on div at bounding box center [308, 122] width 115 height 6
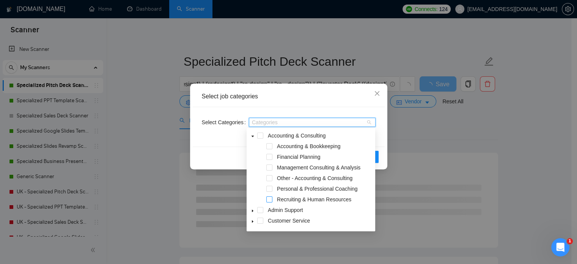
click at [269, 199] on span at bounding box center [269, 199] width 6 height 6
click at [384, 143] on div "Select job categories Select Categories Recruiting & Human Resources Reset OK" at bounding box center [288, 126] width 197 height 86
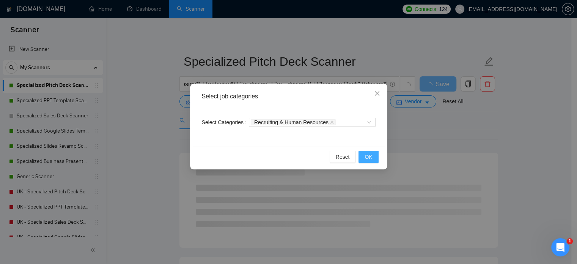
click at [376, 156] on button "OK" at bounding box center [368, 157] width 20 height 12
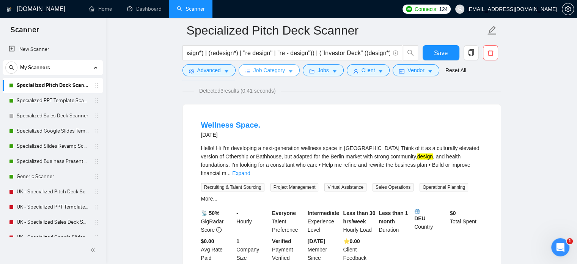
scroll to position [55, 0]
click at [250, 170] on link "Expand" at bounding box center [241, 173] width 18 height 6
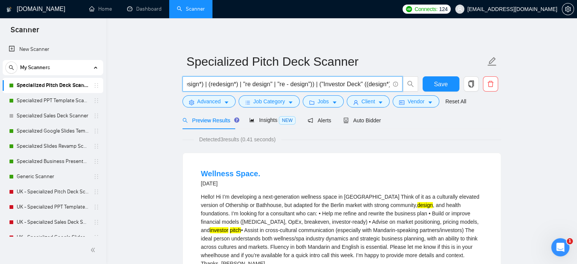
scroll to position [0, 0]
drag, startPoint x: 221, startPoint y: 85, endPoint x: 159, endPoint y: 85, distance: 62.6
click at [219, 78] on span "("Pitch Deck" ((design*) | (redesign*) | "re design" | "re - design")) | ("Inve…" at bounding box center [292, 83] width 220 height 15
click at [220, 83] on input "("Pitch Deck" ((design*) | (redesign*) | "re design" | "re - design")) | ("Inve…" at bounding box center [288, 83] width 203 height 9
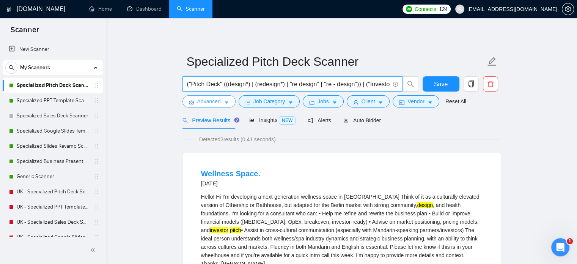
click at [217, 102] on span "Advanced" at bounding box center [209, 101] width 24 height 8
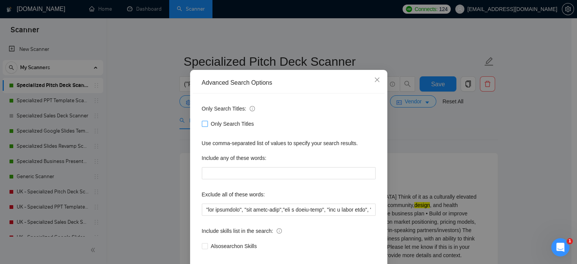
click at [209, 128] on span "Only Search Titles" at bounding box center [232, 123] width 49 height 8
click at [207, 126] on input "Only Search Titles" at bounding box center [204, 123] width 5 height 5
click at [374, 83] on icon "close" at bounding box center [377, 80] width 6 height 6
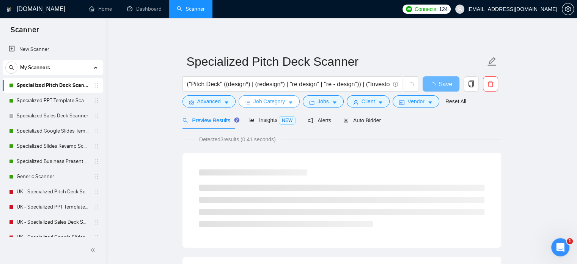
click at [277, 104] on span "Job Category" at bounding box center [268, 101] width 31 height 8
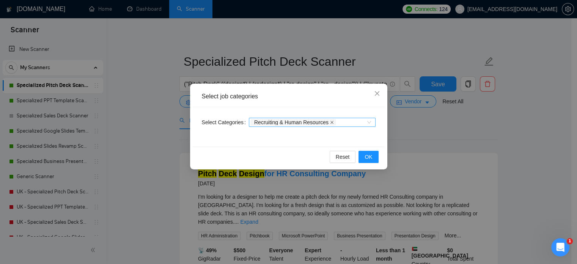
click at [330, 121] on icon "close" at bounding box center [332, 122] width 4 height 4
click at [367, 154] on span "OK" at bounding box center [368, 156] width 8 height 8
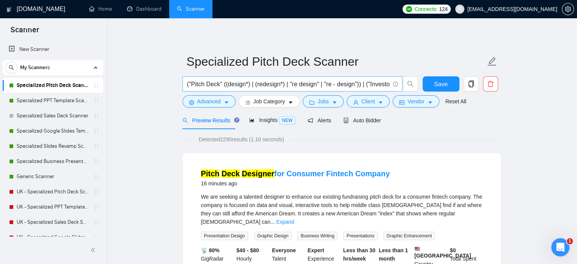
click at [245, 82] on input "("Pitch Deck" ((design*) | (redesign*) | "re design" | "re - design")) | ("Inve…" at bounding box center [288, 83] width 203 height 9
click at [228, 103] on icon "caret-down" at bounding box center [226, 102] width 5 height 5
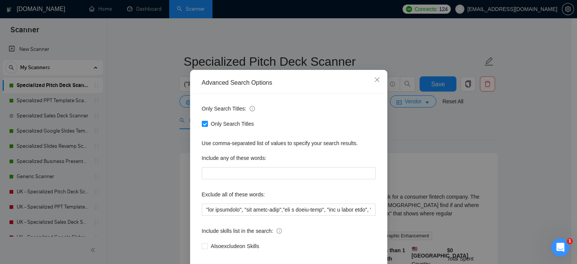
click at [202, 126] on input "Only Search Titles" at bounding box center [204, 123] width 5 height 5
checkbox input "false"
click at [468, 129] on div "Advanced Search Options Only Search Titles: Only Search Titles Use comma-separa…" at bounding box center [288, 132] width 577 height 264
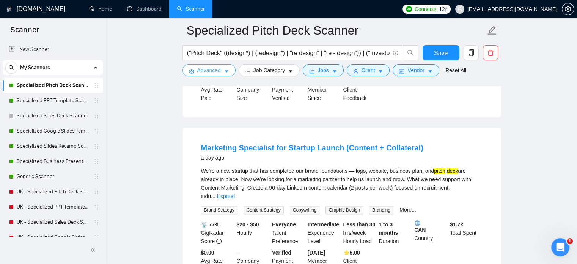
scroll to position [1043, 0]
drag, startPoint x: 229, startPoint y: 68, endPoint x: 232, endPoint y: 78, distance: 10.3
click at [229, 68] on button "Advanced" at bounding box center [208, 70] width 53 height 12
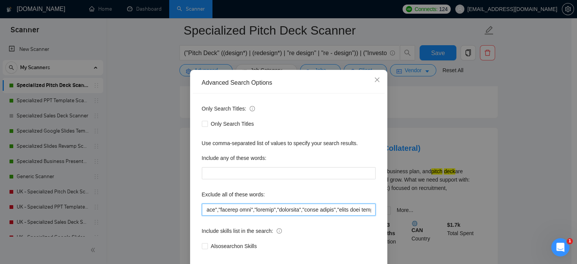
scroll to position [0, 5211]
drag, startPoint x: 325, startPoint y: 223, endPoint x: 399, endPoint y: 225, distance: 74.7
click at [399, 225] on div "Advanced Search Options Only Search Titles: Only Search Titles Use comma-separa…" at bounding box center [288, 132] width 577 height 264
click at [369, 215] on input "text" at bounding box center [289, 209] width 174 height 12
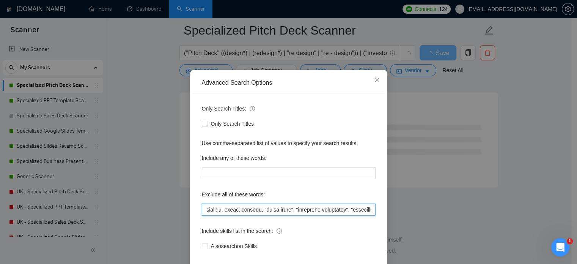
scroll to position [0, 5312]
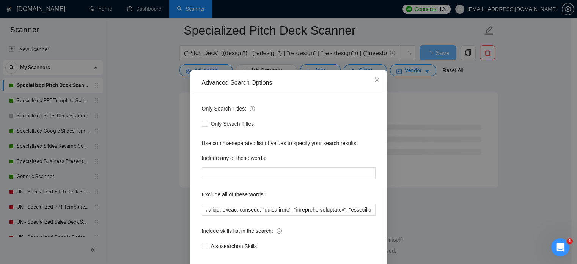
click at [530, 160] on div "Advanced Search Options Only Search Titles: Only Search Titles Use comma-separa…" at bounding box center [288, 132] width 577 height 264
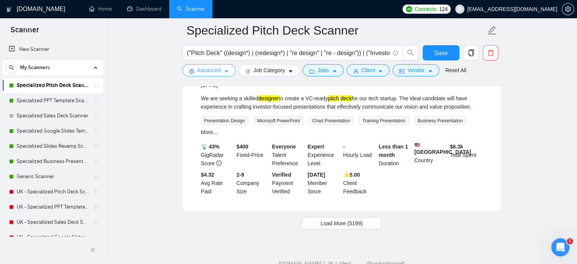
scroll to position [1654, 0]
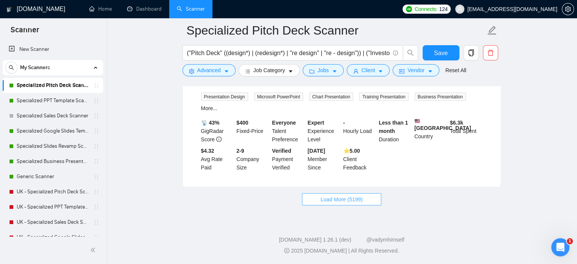
click at [366, 202] on button "Load More (5199)" at bounding box center [341, 199] width 79 height 12
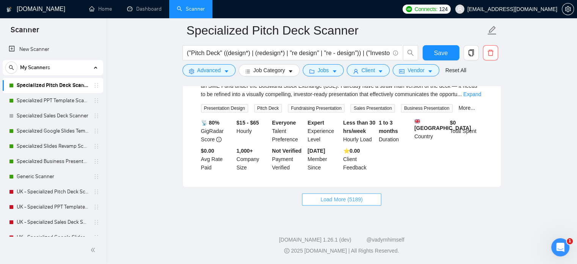
scroll to position [3303, 0]
click at [328, 203] on span "Load More (5189)" at bounding box center [341, 199] width 42 height 8
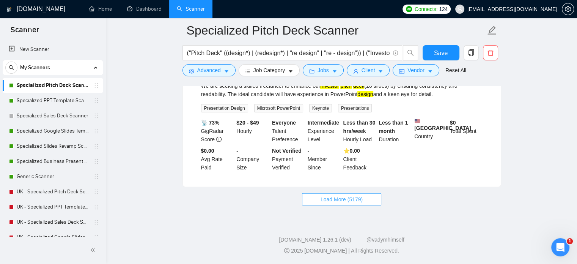
scroll to position [4968, 0]
click at [314, 204] on button "Load More (5179)" at bounding box center [341, 199] width 79 height 12
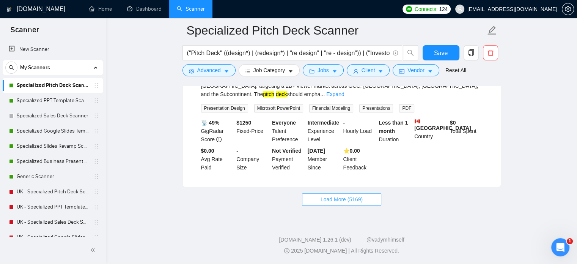
scroll to position [6606, 0]
click at [320, 199] on button "Load More (5169)" at bounding box center [341, 199] width 79 height 12
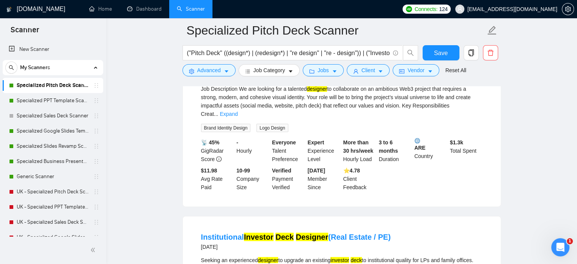
scroll to position [7484, 0]
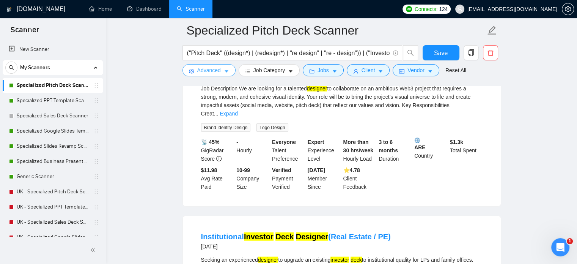
click at [204, 69] on span "Advanced" at bounding box center [209, 70] width 24 height 8
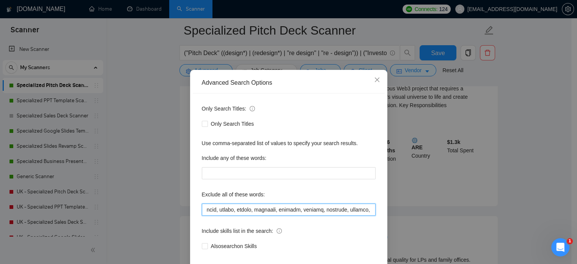
scroll to position [0, 5312]
drag, startPoint x: 343, startPoint y: 226, endPoint x: 399, endPoint y: 226, distance: 56.1
click at [399, 226] on div "Advanced Search Options Only Search Titles: Only Search Titles Use comma-separa…" at bounding box center [288, 132] width 577 height 264
click at [370, 215] on input "text" at bounding box center [289, 209] width 174 height 12
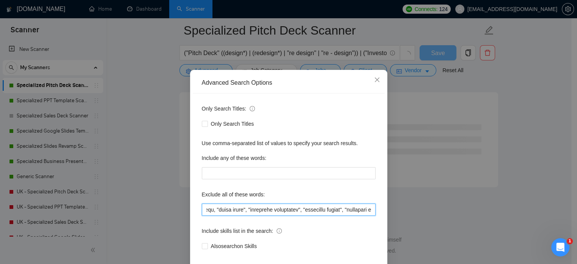
scroll to position [5158, 0]
type input ""not pitchdeck", "not pitch-deck","not a pitch-deck", "not a pitch deck", "I do…"
click at [532, 163] on div "Advanced Search Options Only Search Titles: Only Search Titles Use comma-separa…" at bounding box center [288, 132] width 577 height 264
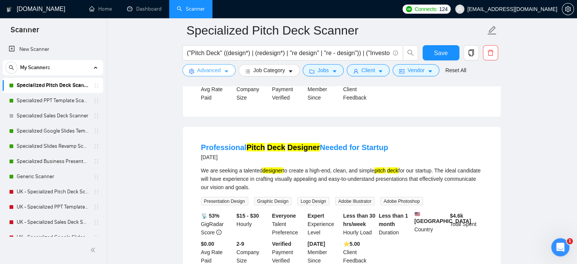
scroll to position [1654, 0]
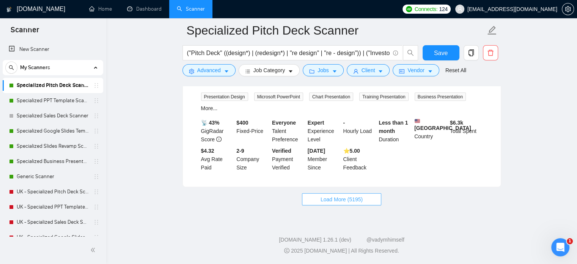
click at [356, 197] on span "Load More (5195)" at bounding box center [341, 199] width 42 height 8
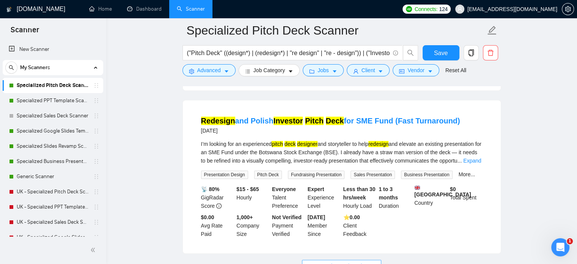
scroll to position [3323, 0]
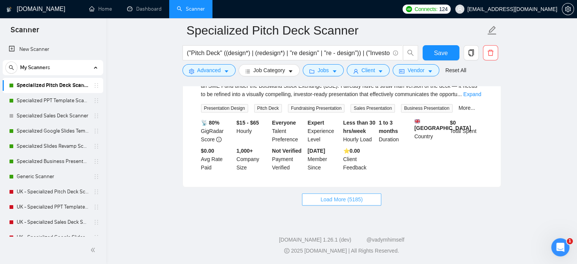
click at [328, 200] on span "Load More (5185)" at bounding box center [341, 199] width 42 height 8
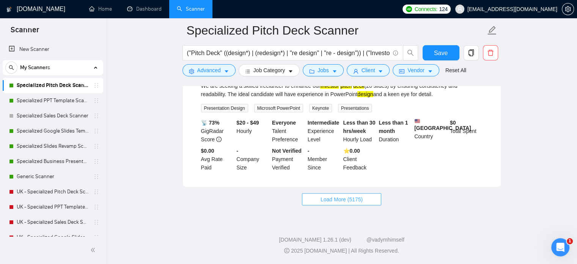
scroll to position [4969, 0]
click at [318, 199] on button "Load More (5175)" at bounding box center [341, 199] width 79 height 12
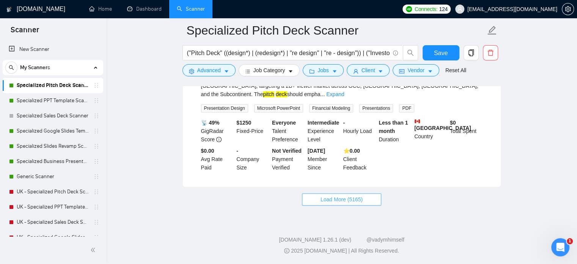
scroll to position [6606, 0]
drag, startPoint x: 332, startPoint y: 202, endPoint x: 303, endPoint y: 202, distance: 29.2
click at [332, 202] on span "Load More (5165)" at bounding box center [341, 199] width 42 height 8
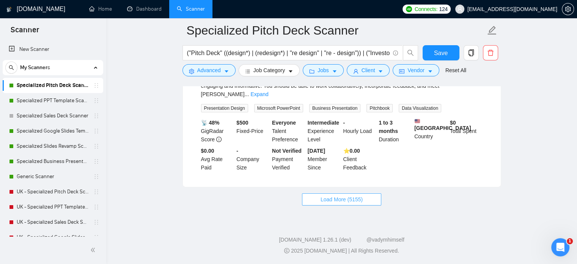
scroll to position [8255, 0]
click at [320, 201] on button "Load More (5155)" at bounding box center [341, 199] width 79 height 12
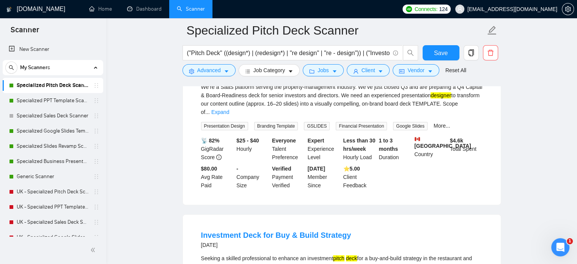
scroll to position [8813, 0]
click at [229, 115] on link "Expand" at bounding box center [220, 111] width 18 height 6
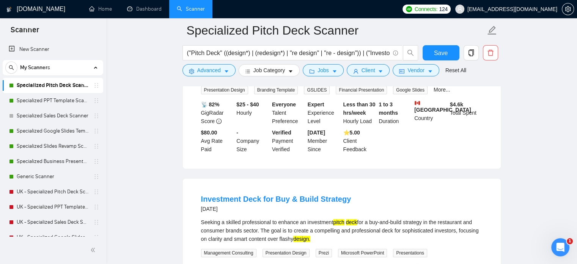
scroll to position [8957, 0]
click at [228, 54] on input "("Pitch Deck" ((design*) | (redesign*) | "re design" | "re - design")) | ("Inve…" at bounding box center [288, 52] width 203 height 9
click at [363, 53] on input "("Pitch Deck" ((design*) | (redesign*) | "re design" | "re - design")) | ("Inve…" at bounding box center [288, 52] width 203 height 9
click at [359, 53] on input "("Pitch Deck" ((design*) | (redesign*) | "re design" | "re - design")) | ("Inve…" at bounding box center [288, 52] width 203 height 9
click at [224, 54] on input "("Pitch Deck" ((design*) | (redesign*) | "re design" | "re - design")) | ("Inve…" at bounding box center [288, 52] width 203 height 9
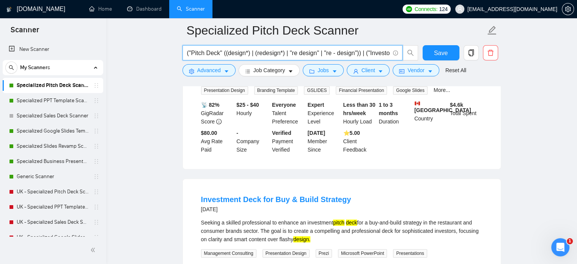
paste input "| "Investor Deck" |"Investor Pitch")"
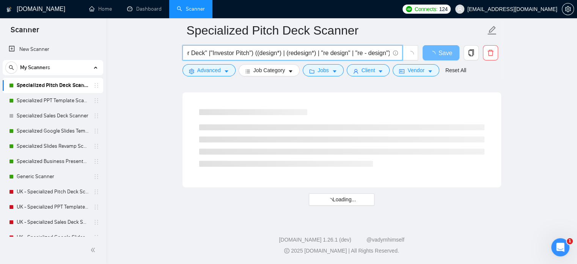
scroll to position [0, 0]
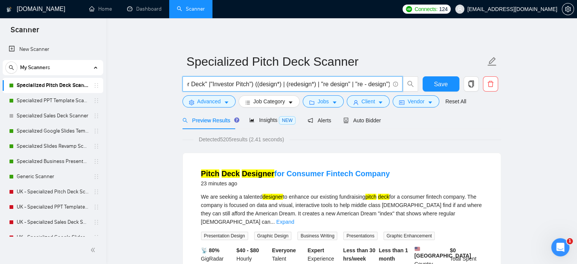
click at [249, 86] on input "("Pitch Deck" | "Investor Deck" |"Investor Pitch") ((design*) | (redesign*) | "…" at bounding box center [288, 83] width 203 height 9
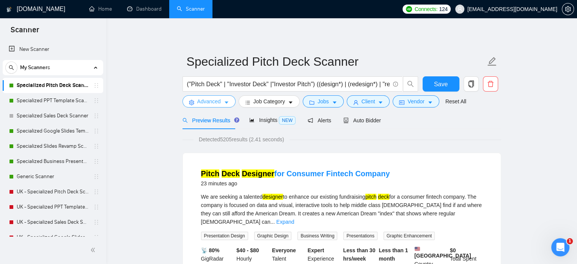
click at [203, 102] on span "Advanced" at bounding box center [209, 101] width 24 height 8
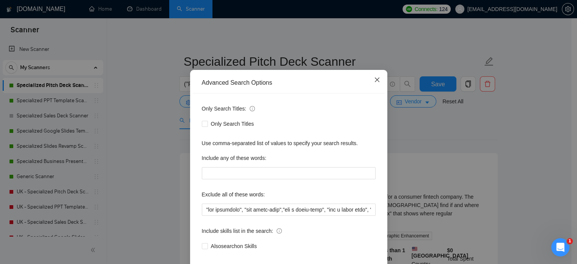
click at [378, 90] on span "Close" at bounding box center [377, 80] width 20 height 20
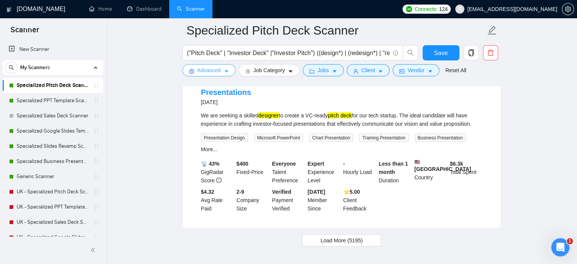
scroll to position [1654, 0]
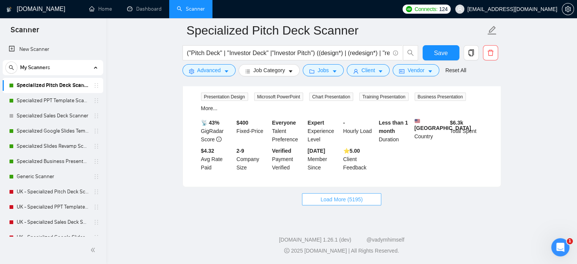
click at [358, 202] on span "Load More (5195)" at bounding box center [341, 199] width 42 height 8
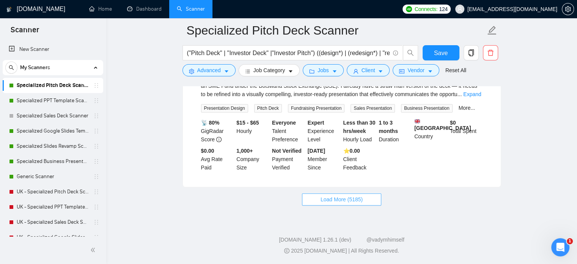
scroll to position [3322, 0]
click at [326, 199] on span "Load More (5185)" at bounding box center [341, 199] width 42 height 8
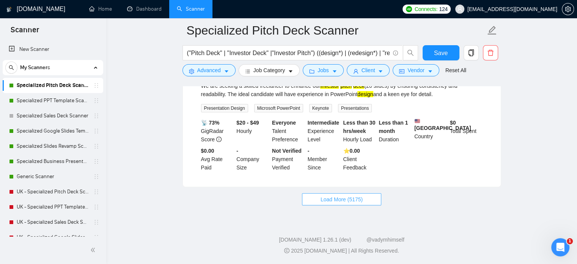
scroll to position [4969, 0]
click at [329, 202] on span "Load More (5175)" at bounding box center [341, 199] width 42 height 8
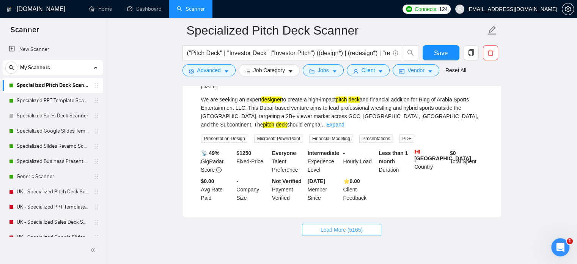
scroll to position [6606, 0]
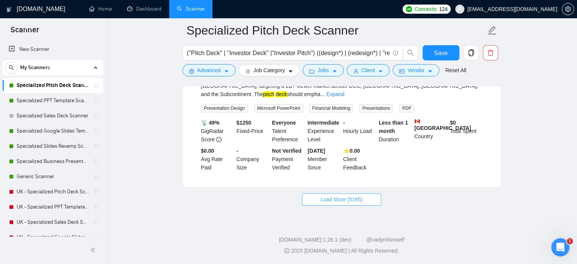
click at [317, 196] on button "Load More (5165)" at bounding box center [341, 199] width 79 height 12
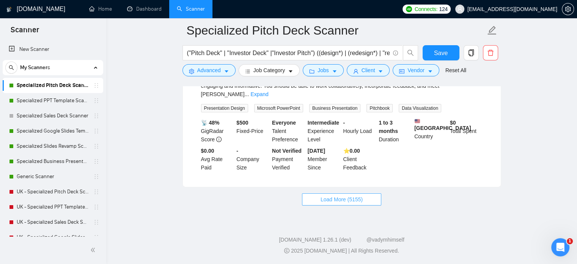
scroll to position [8255, 0]
click at [350, 204] on button "Load More (5155)" at bounding box center [341, 199] width 79 height 12
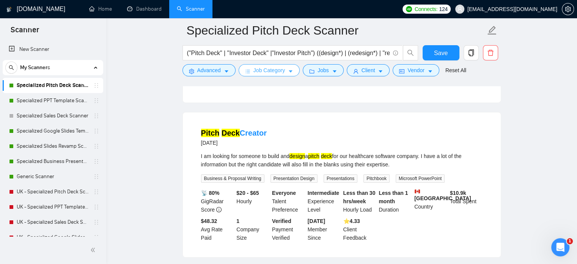
click at [284, 69] on button "Job Category" at bounding box center [269, 70] width 61 height 12
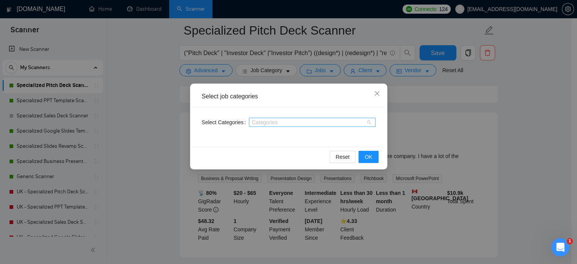
click at [261, 124] on div at bounding box center [308, 122] width 115 height 6
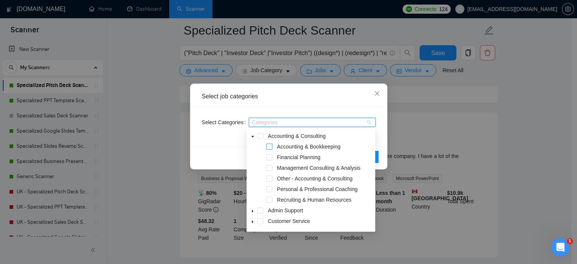
click at [270, 147] on span at bounding box center [269, 146] width 6 height 6
click at [269, 159] on span at bounding box center [269, 157] width 6 height 6
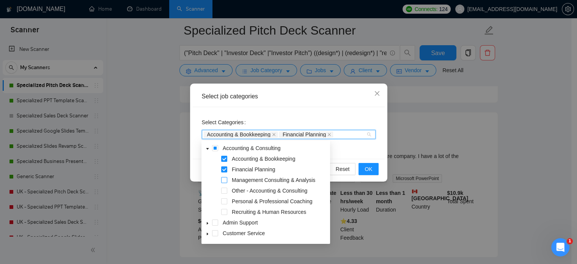
click at [270, 168] on span "Financial Planning" at bounding box center [253, 169] width 43 height 6
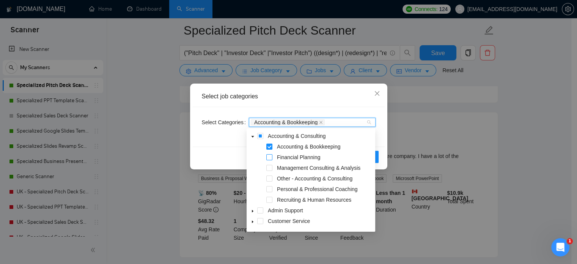
click at [269, 158] on span at bounding box center [269, 157] width 6 height 6
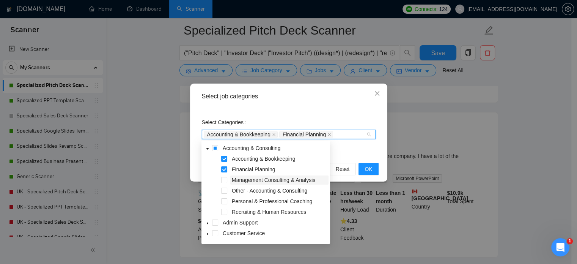
click at [240, 181] on span "Management Consulting & Analysis" at bounding box center [273, 180] width 83 height 6
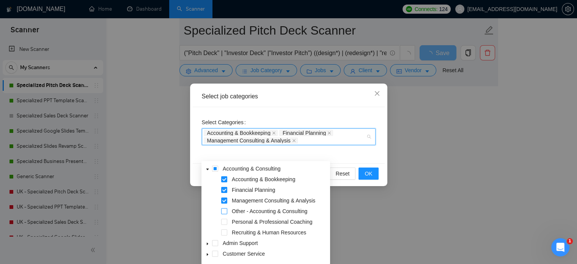
click at [226, 209] on span at bounding box center [224, 211] width 6 height 6
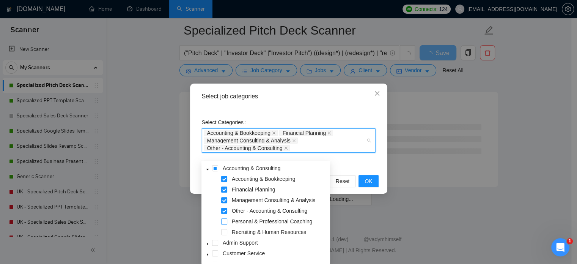
scroll to position [6198, 0]
click at [225, 225] on div "Personal & Professional Coaching" at bounding box center [266, 222] width 126 height 11
click at [223, 231] on span at bounding box center [224, 232] width 6 height 6
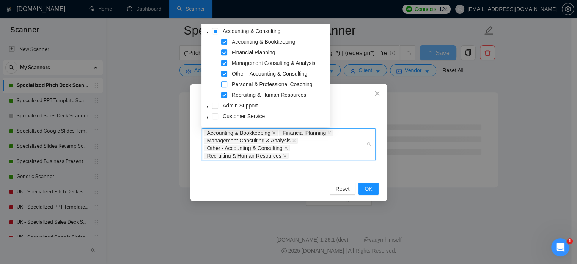
click at [222, 85] on span at bounding box center [224, 84] width 6 height 6
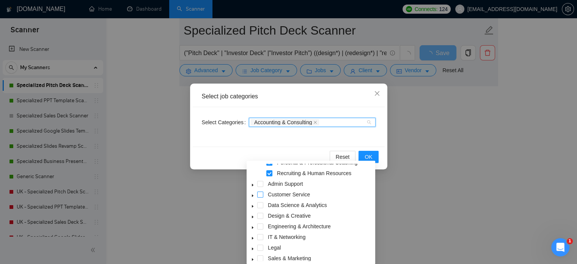
scroll to position [59, 0]
click at [253, 184] on icon "caret-down" at bounding box center [253, 184] width 4 height 4
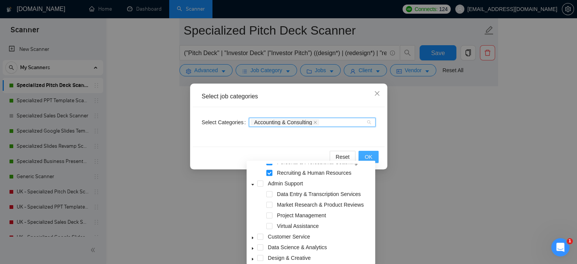
scroll to position [1643, 0]
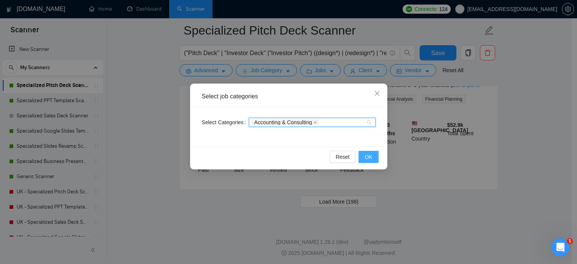
click at [372, 156] on span "OK" at bounding box center [368, 156] width 8 height 8
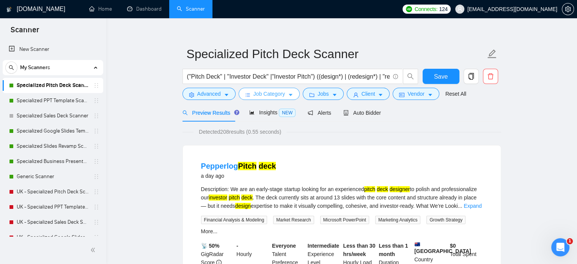
scroll to position [0, 0]
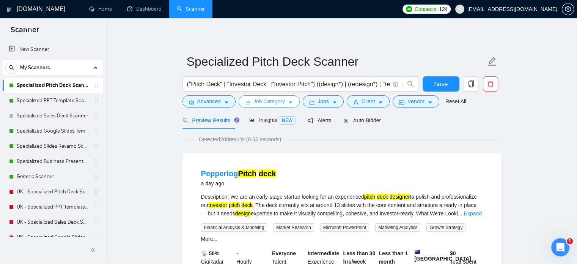
click at [264, 100] on span "Job Category" at bounding box center [268, 101] width 31 height 8
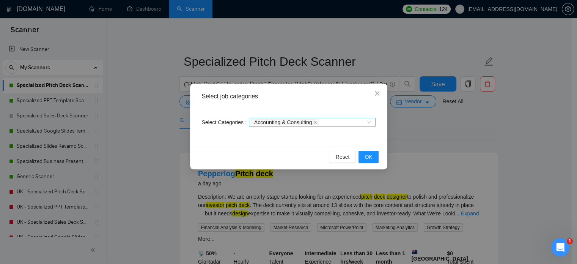
click at [338, 124] on div "Accounting & Consulting" at bounding box center [308, 122] width 115 height 8
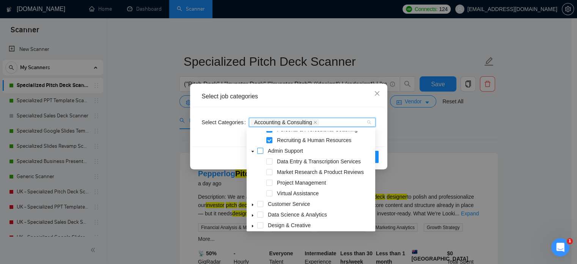
click at [259, 150] on span at bounding box center [260, 151] width 6 height 6
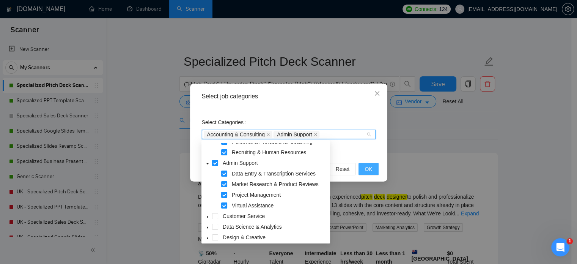
click at [369, 170] on span "OK" at bounding box center [368, 169] width 8 height 8
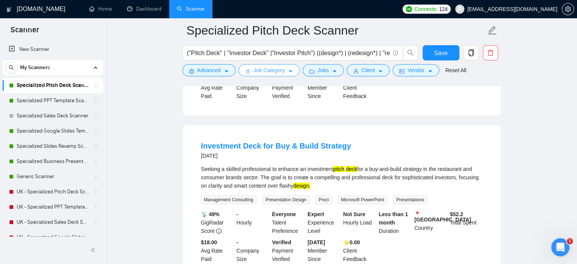
scroll to position [210, 0]
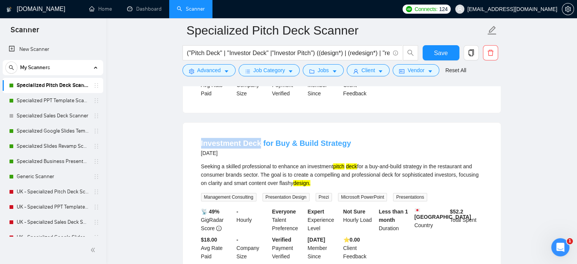
drag, startPoint x: 199, startPoint y: 145, endPoint x: 258, endPoint y: 146, distance: 59.2
click at [258, 146] on li "Investment Deck for Buy & Build Strategy 8 days ago Seeking a skilled professio…" at bounding box center [342, 199] width 300 height 135
copy link "Investment Deck"
click at [313, 52] on input "("Pitch Deck" | "Investor Deck" |"Investor Pitch") ((design*) | (redesign*) | "…" at bounding box center [288, 52] width 203 height 9
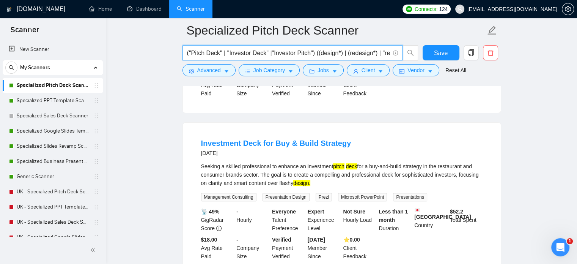
click at [311, 53] on input "("Pitch Deck" | "Investor Deck" |"Investor Pitch") ((design*) | (redesign*) | "…" at bounding box center [288, 52] width 203 height 9
paste input "Investment Deck"
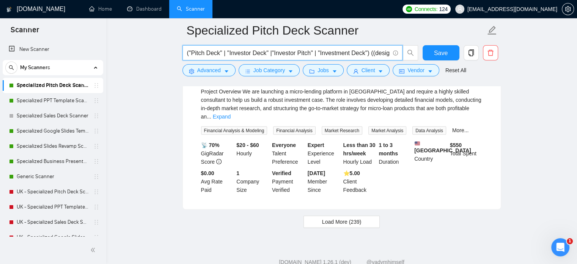
scroll to position [1619, 0]
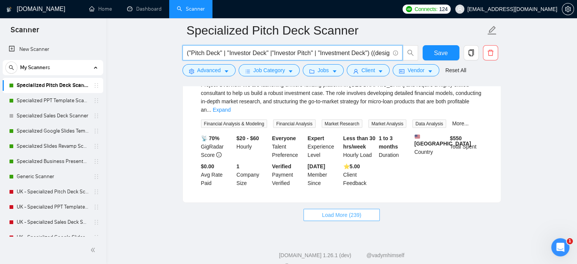
type input "("Pitch Deck" | "Investor Deck" |"Investor Pitch" | "Investment Deck") ((design…"
click at [346, 214] on span "Load More (239)" at bounding box center [341, 214] width 39 height 8
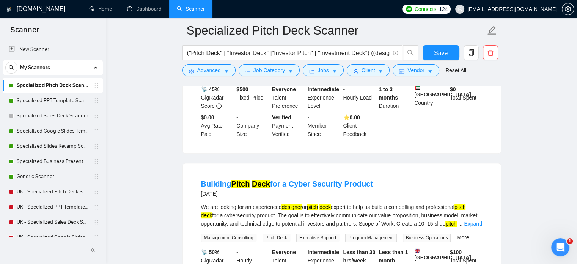
scroll to position [3367, 0]
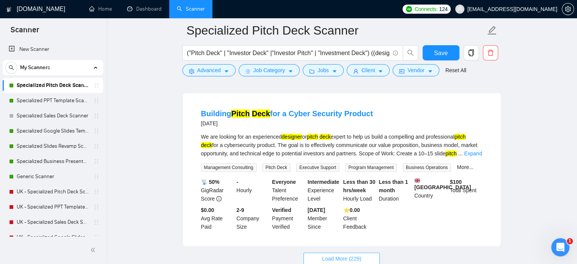
click at [328, 254] on span "Load More (229)" at bounding box center [341, 258] width 39 height 8
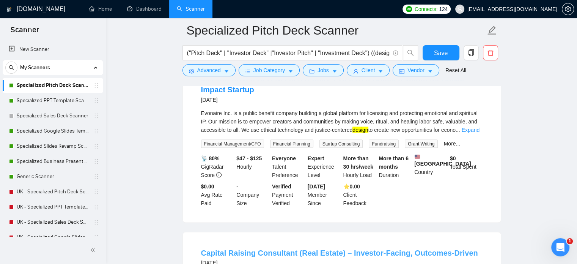
scroll to position [4233, 0]
drag, startPoint x: 214, startPoint y: 189, endPoint x: 292, endPoint y: 186, distance: 78.2
copy link "Capital Raising Consultant"
click at [196, 71] on button "Advanced" at bounding box center [208, 70] width 53 height 12
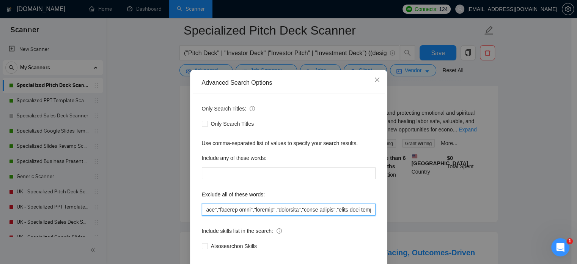
scroll to position [0, 5357]
drag, startPoint x: 338, startPoint y: 224, endPoint x: 402, endPoint y: 224, distance: 64.1
click at [402, 224] on div "Advanced Search Options Only Search Titles: Only Search Titles Use comma-separa…" at bounding box center [288, 132] width 577 height 264
click at [370, 215] on input "text" at bounding box center [289, 209] width 174 height 12
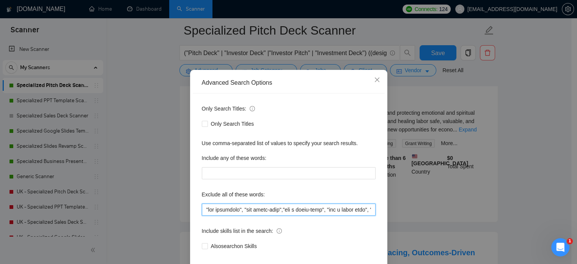
drag, startPoint x: 269, startPoint y: 225, endPoint x: 118, endPoint y: 224, distance: 150.6
click at [118, 224] on div "Advanced Search Options Only Search Titles: Only Search Titles Use comma-separa…" at bounding box center [288, 132] width 577 height 264
click at [262, 215] on input "text" at bounding box center [289, 209] width 174 height 12
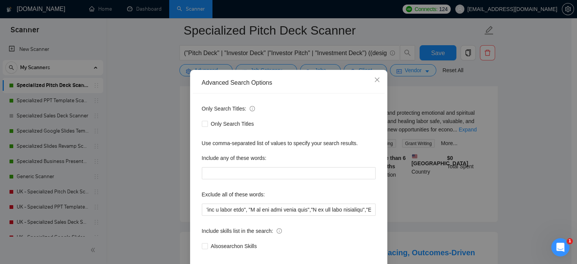
click at [516, 117] on div "Advanced Search Options Only Search Titles: Only Search Titles Use comma-separa…" at bounding box center [288, 132] width 577 height 264
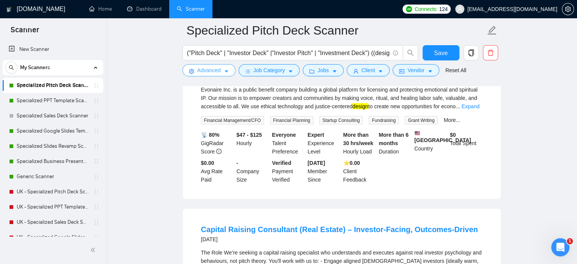
scroll to position [4255, 0]
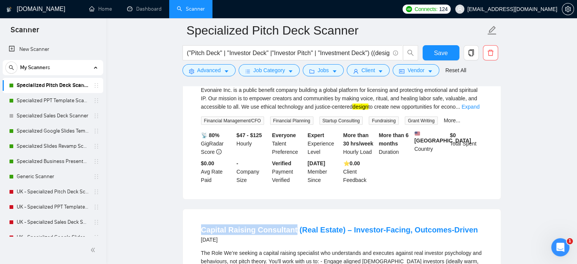
drag, startPoint x: 233, startPoint y: 166, endPoint x: 292, endPoint y: 169, distance: 58.5
copy link "Capital Raising Consultant"
click at [221, 61] on div "("Pitch Deck" | "Investor Deck" |"Investor Pitch" | "Investment Deck") ((design…" at bounding box center [300, 54] width 239 height 19
click at [220, 68] on button "Advanced" at bounding box center [208, 70] width 53 height 12
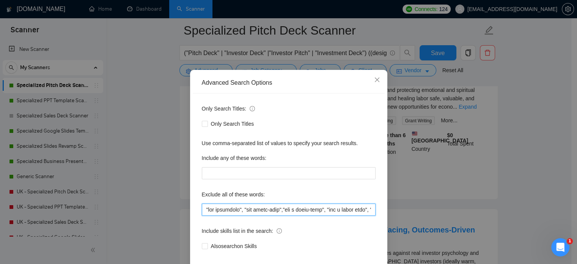
click at [282, 215] on input "text" at bounding box center [289, 209] width 174 height 12
click at [296, 215] on input "text" at bounding box center [289, 209] width 174 height 12
click at [355, 215] on input "text" at bounding box center [289, 209] width 174 height 12
paste input "Capital Raising Consultant"
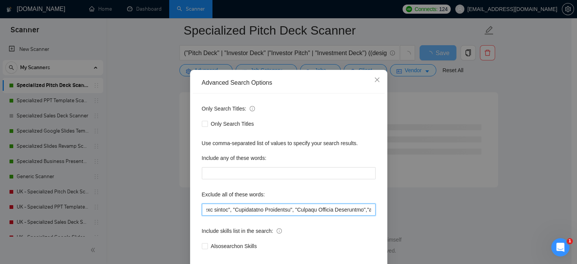
scroll to position [0, 488]
type input ""not pitchdeck", "not pitch-deck","not a pitch-deck", "not a pitch deck", "I do…"
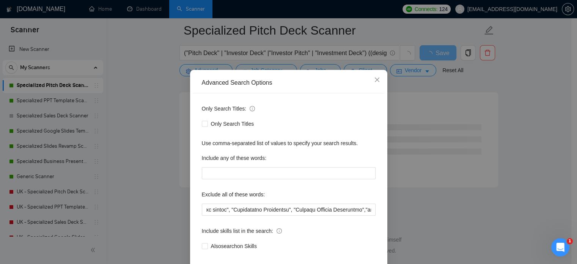
scroll to position [0, 0]
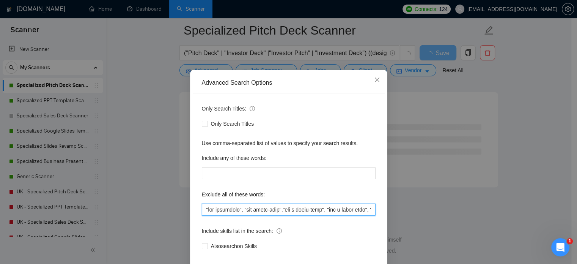
drag, startPoint x: 359, startPoint y: 237, endPoint x: 331, endPoint y: 221, distance: 32.5
click at [331, 215] on input "text" at bounding box center [289, 209] width 174 height 12
click at [500, 119] on div "Advanced Search Options Only Search Titles: Only Search Titles Use comma-separa…" at bounding box center [288, 132] width 577 height 264
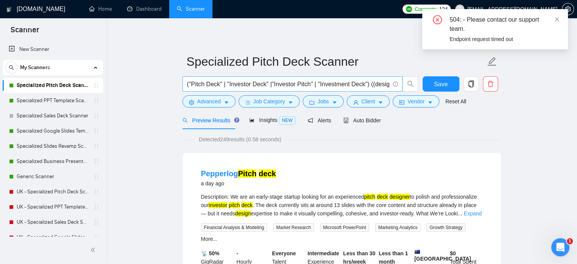
click at [329, 86] on input "("Pitch Deck" | "Investor Deck" |"Investor Pitch" | "Investment Deck") ((design…" at bounding box center [288, 83] width 203 height 9
click at [316, 86] on input "("Pitch Deck" | "Investor Deck" |"Investor Pitch" | "Investment Deck") ((design…" at bounding box center [288, 83] width 203 height 9
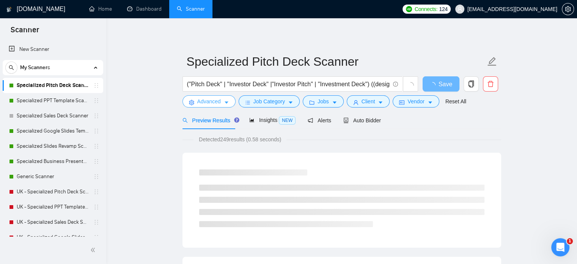
click at [206, 99] on span "Advanced" at bounding box center [209, 101] width 24 height 8
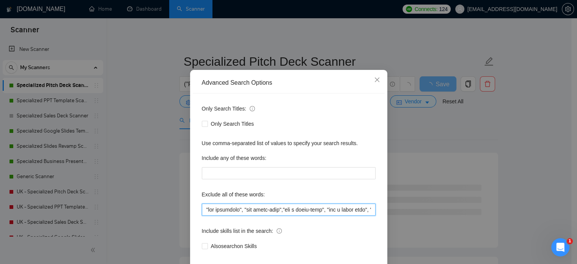
click at [293, 215] on input "text" at bounding box center [289, 209] width 174 height 12
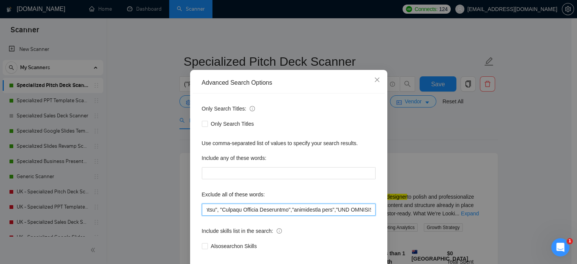
scroll to position [0, 563]
click at [500, 183] on div "Advanced Search Options Only Search Titles: Only Search Titles Use comma-separa…" at bounding box center [288, 132] width 577 height 264
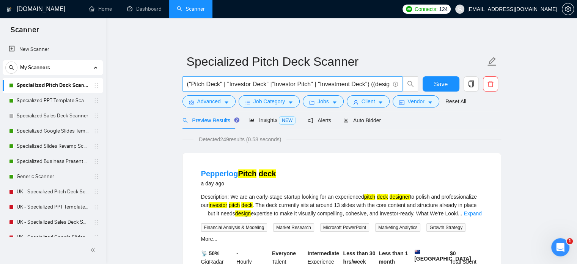
click at [288, 84] on input "("Pitch Deck" | "Investor Deck" |"Investor Pitch" | "Investment Deck") ((design…" at bounding box center [288, 83] width 203 height 9
click at [272, 84] on input "("Pitch Deck" | "Investor Deck" |"Investor Pitch" | "Investment Deck") ((design…" at bounding box center [288, 83] width 203 height 9
click at [271, 84] on input "("Pitch Deck" | "Investor Deck" |"Investor Pitch" | "Investment Deck") ((design…" at bounding box center [288, 83] width 203 height 9
type input "("Pitch Deck" | "Investor Deck" | "Investor Pitch" | "Investment Deck") ((desig…"
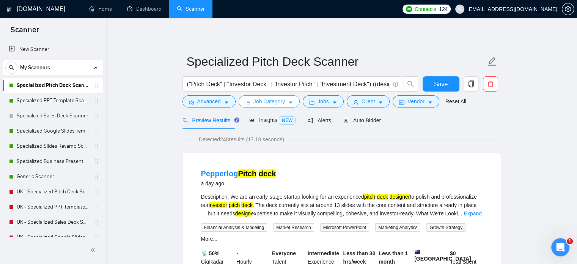
click at [282, 103] on span "Job Category" at bounding box center [268, 101] width 31 height 8
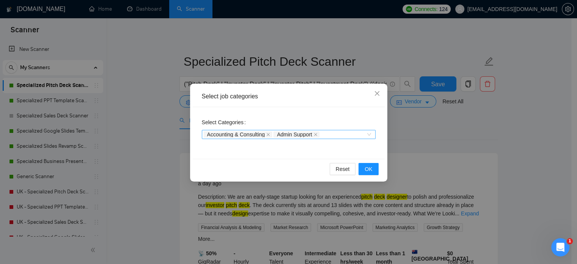
click at [341, 137] on div "Accounting & Consulting Admin Support" at bounding box center [285, 134] width 162 height 8
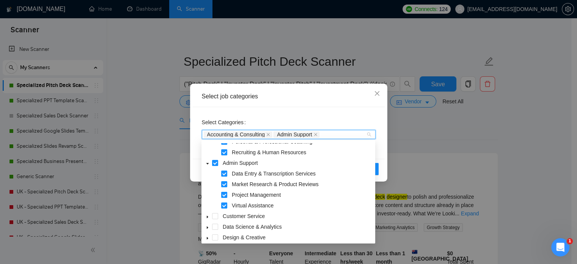
click at [208, 216] on icon "caret-down" at bounding box center [208, 217] width 4 height 4
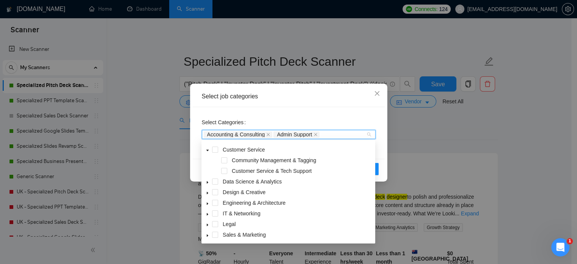
scroll to position [126, 0]
click at [214, 150] on span at bounding box center [215, 149] width 6 height 6
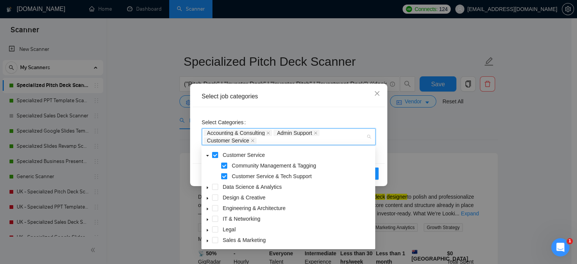
click at [401, 127] on div "Select job categories Select Categories Accounting & Consulting Admin Support C…" at bounding box center [288, 132] width 577 height 264
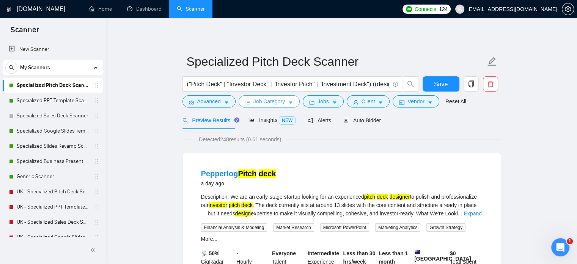
click at [270, 103] on span "Job Category" at bounding box center [268, 101] width 31 height 8
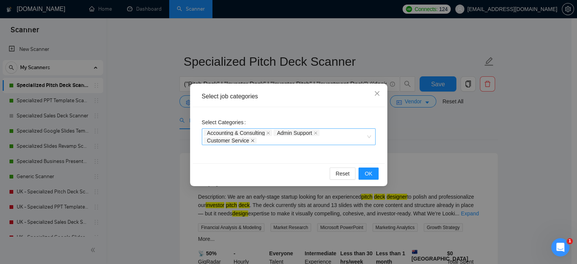
click at [251, 141] on icon "close" at bounding box center [253, 140] width 4 height 4
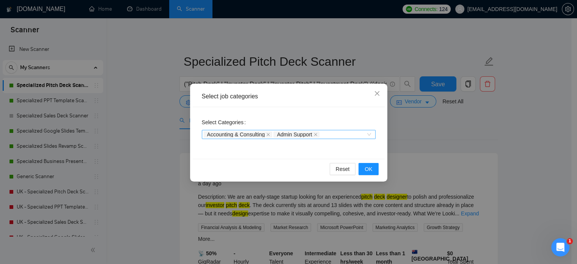
click at [344, 131] on div "Accounting & Consulting Admin Support" at bounding box center [285, 134] width 162 height 8
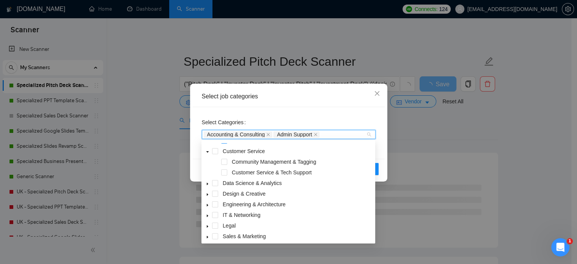
scroll to position [124, 0]
click at [215, 183] on span at bounding box center [215, 182] width 6 height 6
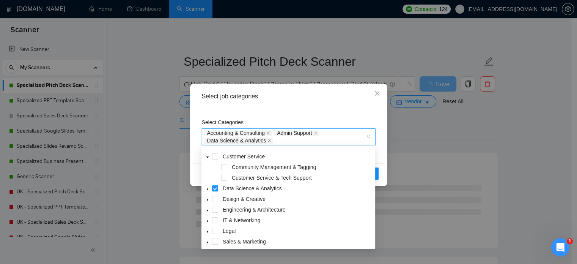
click at [420, 158] on div "Select job categories Select Categories Accounting & Consulting Admin Support D…" at bounding box center [288, 132] width 577 height 264
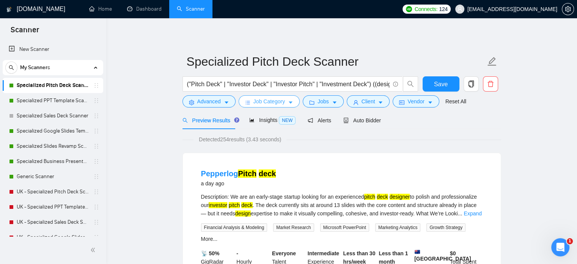
click at [267, 101] on span "Job Category" at bounding box center [268, 101] width 31 height 8
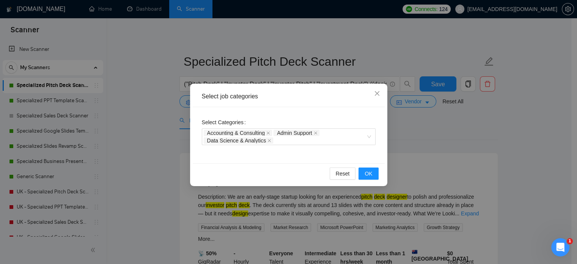
click at [416, 113] on div "Select job categories Select Categories Accounting & Consulting Admin Support D…" at bounding box center [288, 132] width 577 height 264
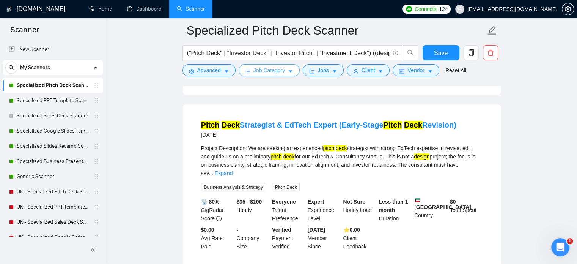
scroll to position [696, 0]
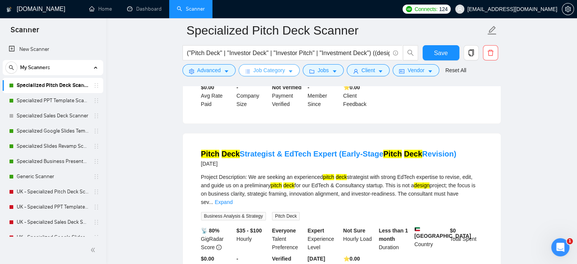
click at [259, 71] on span "Job Category" at bounding box center [268, 70] width 31 height 8
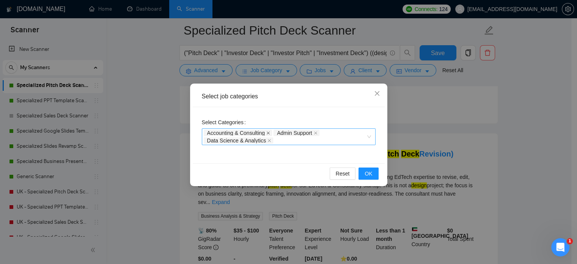
click at [268, 132] on icon "close" at bounding box center [268, 133] width 4 height 4
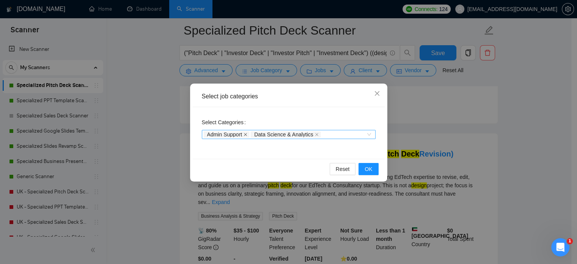
click at [246, 133] on icon "close" at bounding box center [245, 134] width 4 height 4
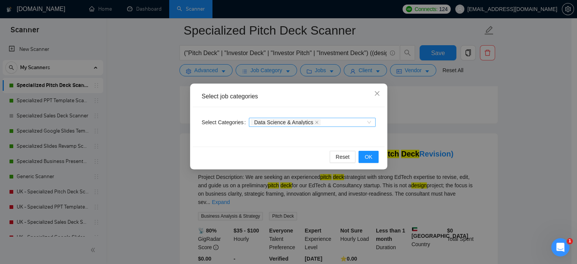
click at [501, 123] on div "Select job categories Select Categories Data Science & Analytics Reset OK" at bounding box center [288, 132] width 577 height 264
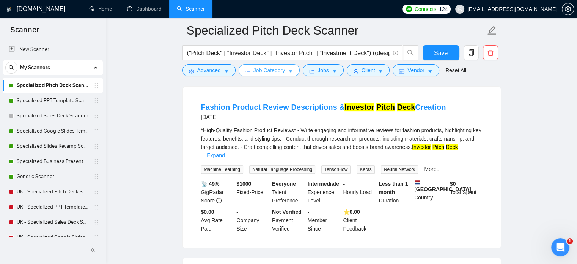
scroll to position [240, 0]
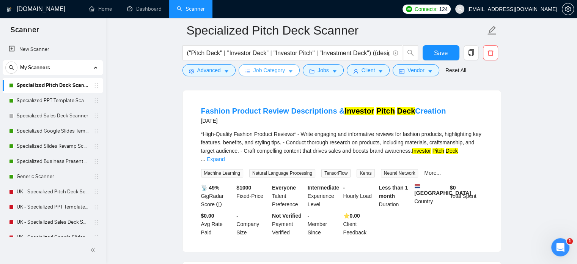
click at [275, 71] on span "Job Category" at bounding box center [268, 70] width 31 height 8
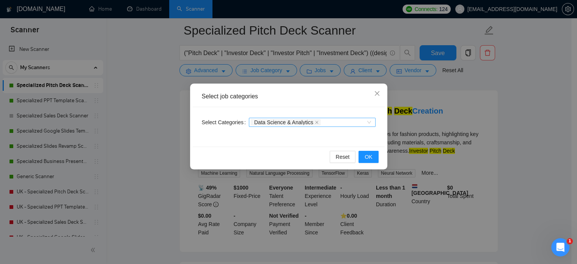
click at [323, 122] on div "Data Science & Analytics" at bounding box center [308, 122] width 115 height 8
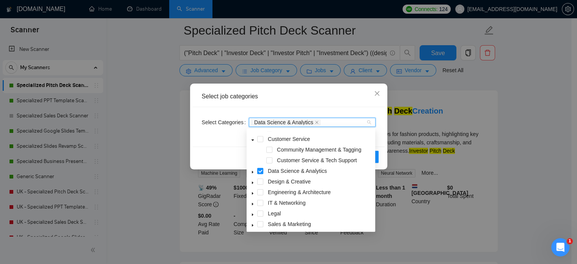
click at [260, 171] on span at bounding box center [260, 171] width 6 height 6
click at [260, 179] on span at bounding box center [260, 181] width 6 height 6
click at [506, 127] on div "Select job categories Select Categories Design & Creative Reset OK" at bounding box center [288, 132] width 577 height 264
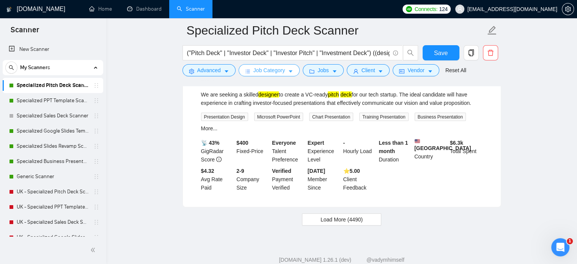
scroll to position [1648, 0]
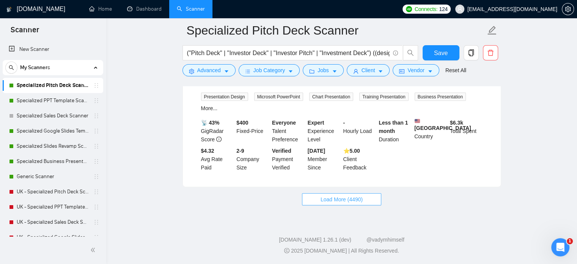
click at [330, 199] on span "Load More (4490)" at bounding box center [341, 199] width 42 height 8
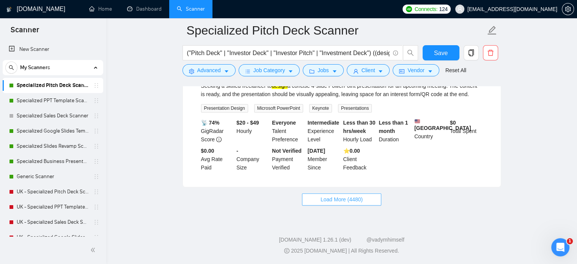
scroll to position [3314, 0]
click at [323, 201] on span "Load More (4480)" at bounding box center [341, 199] width 42 height 8
click at [341, 204] on button "Load More (4470)" at bounding box center [341, 199] width 79 height 12
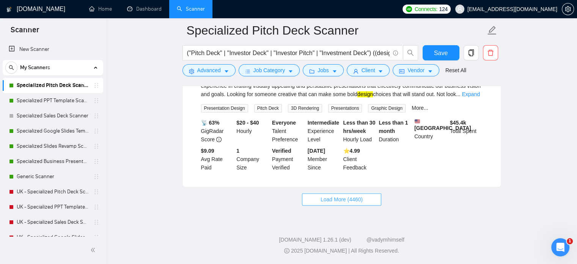
scroll to position [6605, 0]
click at [274, 69] on span "Job Category" at bounding box center [268, 70] width 31 height 8
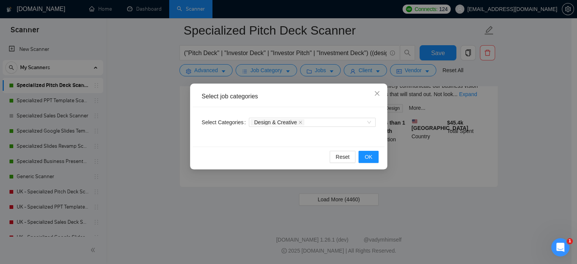
click at [438, 135] on div "Select job categories Select Categories Design & Creative Reset OK" at bounding box center [288, 132] width 577 height 264
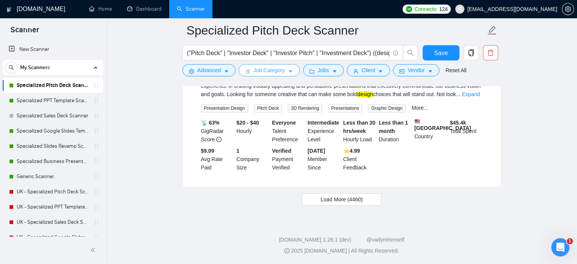
click at [284, 71] on button "Job Category" at bounding box center [269, 70] width 61 height 12
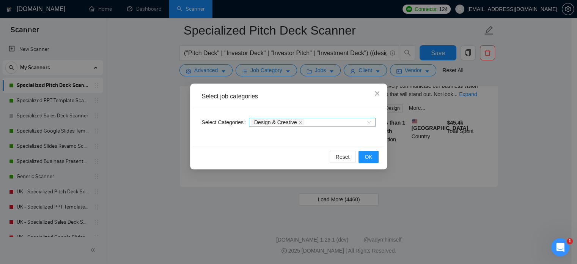
click at [322, 123] on div "Design & Creative" at bounding box center [308, 122] width 115 height 8
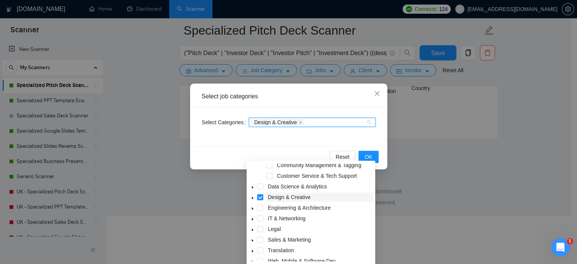
scroll to position [143, 0]
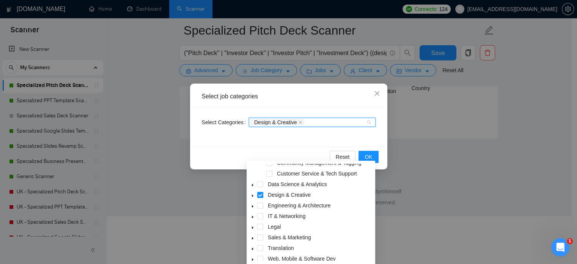
click at [253, 184] on icon "caret-down" at bounding box center [253, 185] width 2 height 3
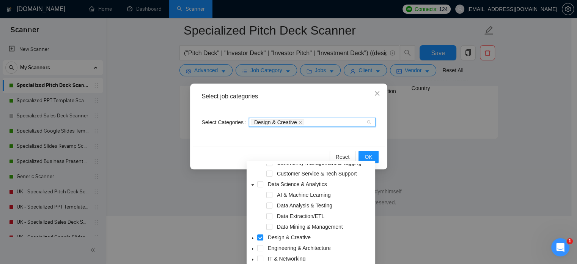
click at [253, 184] on icon "caret-down" at bounding box center [252, 185] width 3 height 2
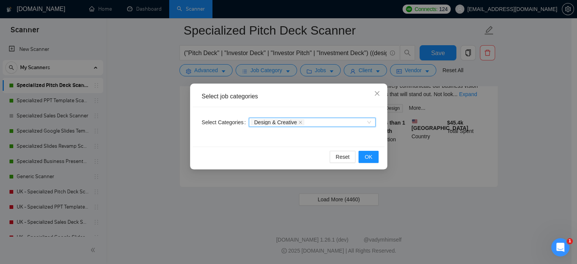
click at [309, 124] on div "Design & Creative" at bounding box center [308, 122] width 115 height 8
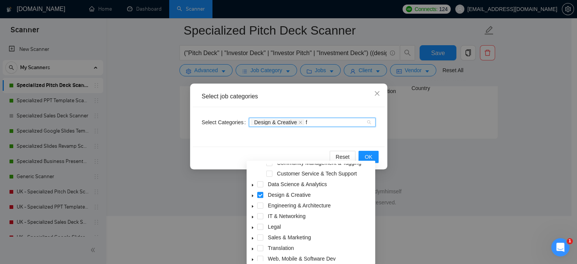
scroll to position [0, 0]
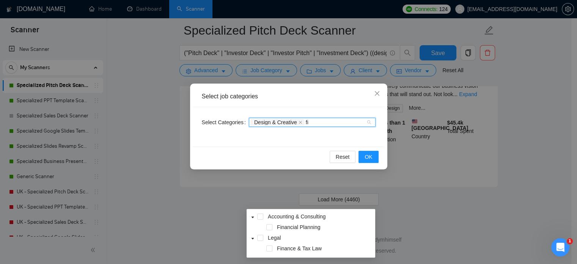
type input "f"
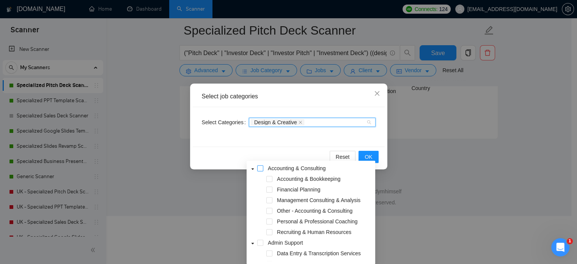
click at [259, 165] on span at bounding box center [260, 168] width 6 height 6
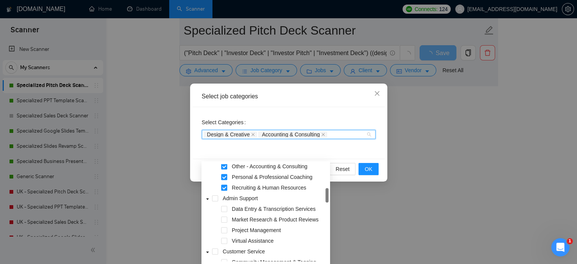
scroll to position [45, 0]
click at [218, 197] on div "Admin Support" at bounding box center [266, 198] width 126 height 11
click at [217, 198] on span at bounding box center [215, 198] width 6 height 6
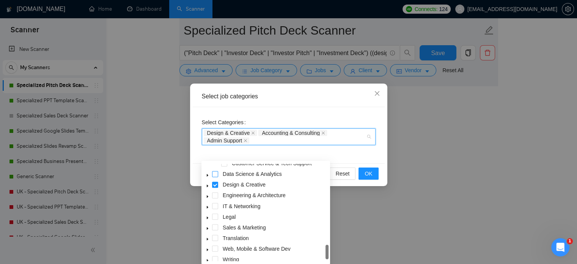
scroll to position [154, 0]
click at [215, 173] on span at bounding box center [215, 173] width 6 height 6
click at [208, 195] on icon "caret-down" at bounding box center [208, 196] width 4 height 4
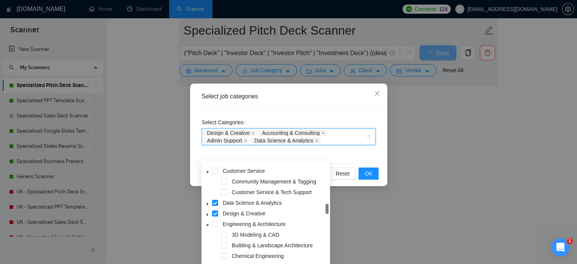
scroll to position [115, 0]
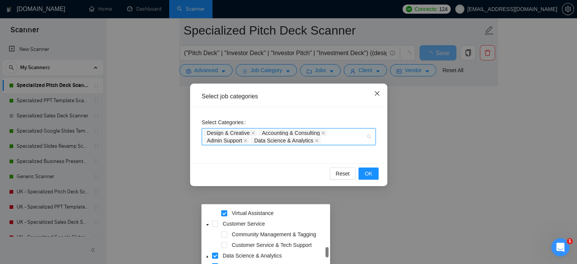
click at [376, 95] on icon "close" at bounding box center [377, 93] width 6 height 6
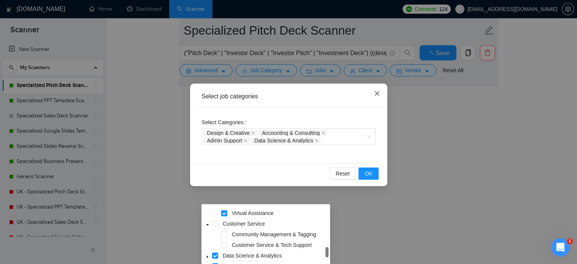
scroll to position [1651, 0]
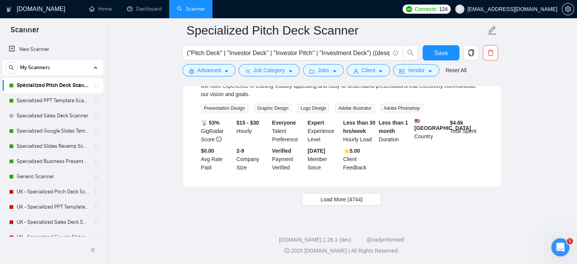
click at [261, 63] on div "("Pitch Deck" | "Investor Deck" | "Investor Pitch" | "Investment Deck") ((desig…" at bounding box center [300, 54] width 239 height 19
click at [261, 71] on span "Job Category" at bounding box center [268, 70] width 31 height 8
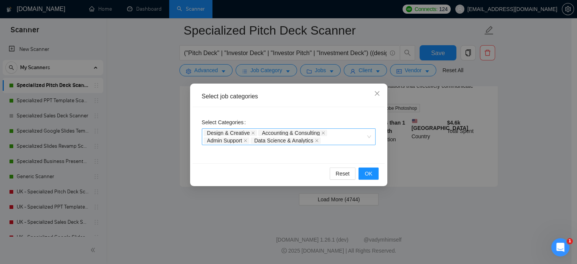
drag, startPoint x: 324, startPoint y: 131, endPoint x: 280, endPoint y: 134, distance: 44.9
click at [324, 131] on icon "close" at bounding box center [323, 133] width 4 height 4
click at [300, 132] on icon "close" at bounding box center [300, 133] width 4 height 4
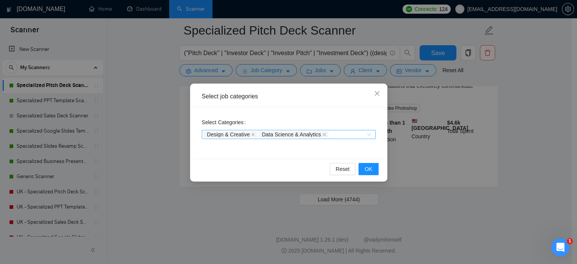
click at [319, 134] on span "Data Science & Analytics" at bounding box center [293, 134] width 70 height 6
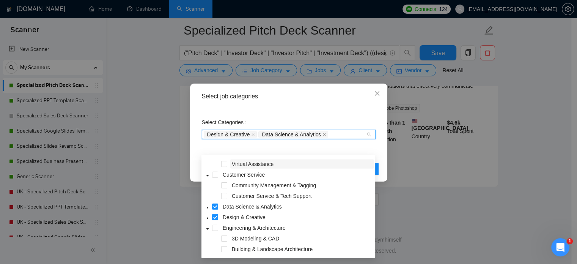
click at [323, 134] on icon "close" at bounding box center [324, 134] width 3 height 3
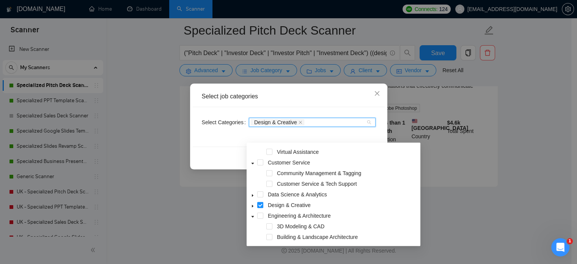
click at [361, 103] on div "Select job categories" at bounding box center [289, 96] width 192 height 21
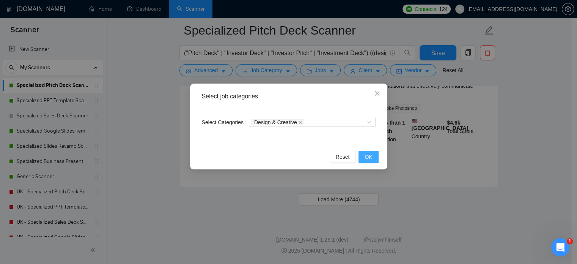
scroll to position [1002, 0]
click at [364, 157] on button "OK" at bounding box center [368, 157] width 20 height 12
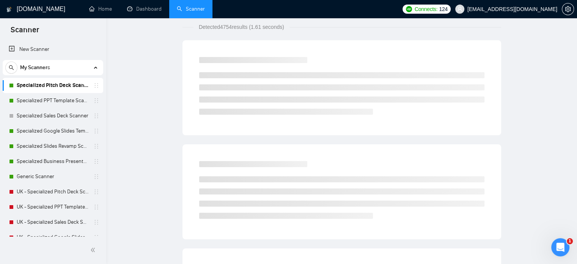
scroll to position [0, 0]
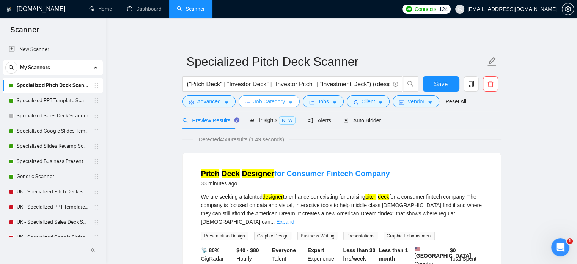
click at [269, 103] on span "Job Category" at bounding box center [268, 101] width 31 height 8
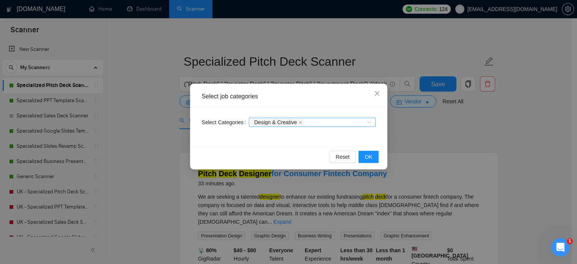
drag, startPoint x: 328, startPoint y: 123, endPoint x: 322, endPoint y: 126, distance: 6.8
click at [328, 123] on div "Design & Creative" at bounding box center [308, 122] width 115 height 8
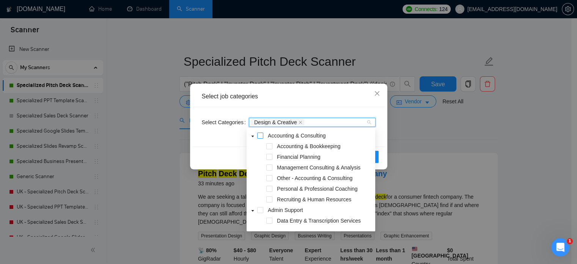
click at [261, 136] on span at bounding box center [260, 135] width 6 height 6
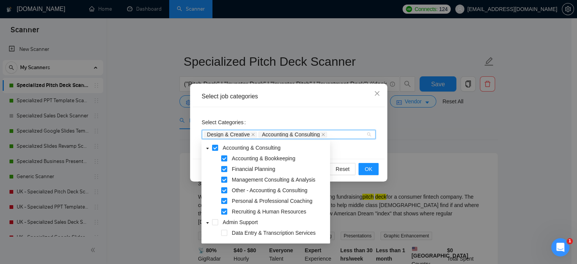
click at [403, 144] on div "Select job categories Select Categories Design & Creative Accounting & Consulti…" at bounding box center [288, 132] width 577 height 264
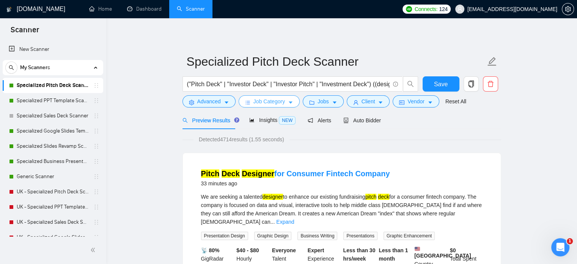
click at [267, 103] on span "Job Category" at bounding box center [268, 101] width 31 height 8
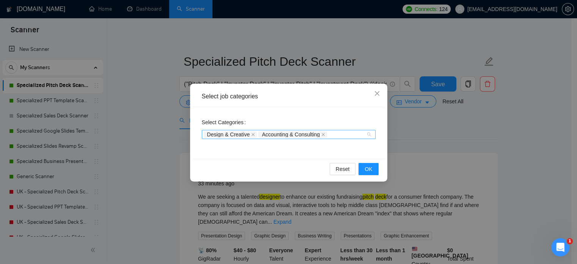
click at [337, 136] on div "Design & Creative Accounting & Consulting" at bounding box center [285, 134] width 162 height 8
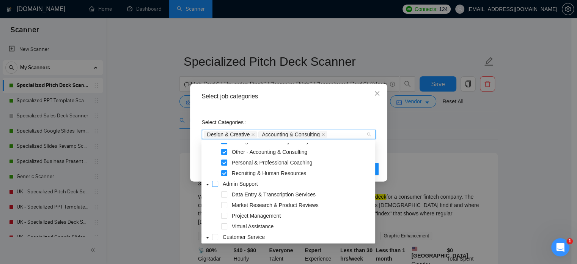
scroll to position [39, 0]
click at [214, 184] on span at bounding box center [215, 183] width 6 height 6
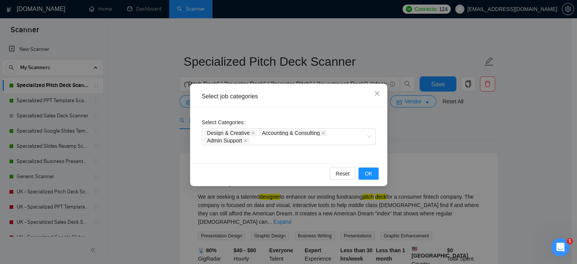
click at [501, 155] on div "Select job categories Select Categories Design & Creative Accounting & Consulti…" at bounding box center [288, 132] width 577 height 264
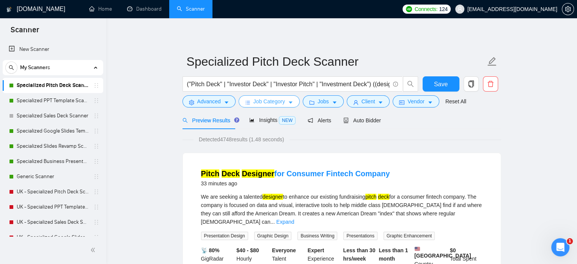
click at [256, 102] on span "Job Category" at bounding box center [268, 101] width 31 height 8
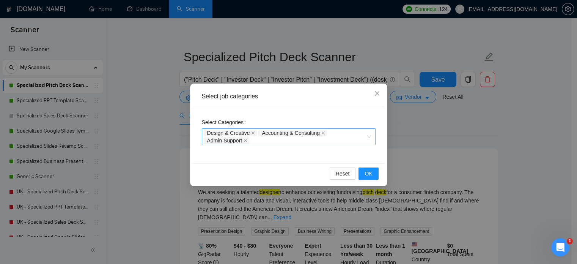
click at [262, 140] on div "Design & Creative Accounting & Consulting Admin Support" at bounding box center [285, 136] width 162 height 15
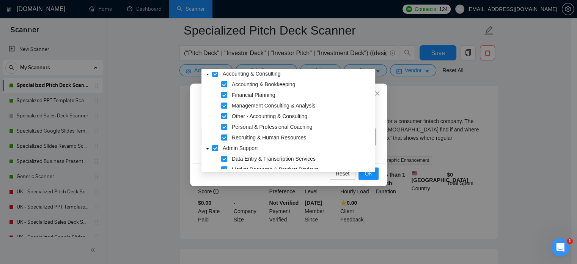
scroll to position [0, 0]
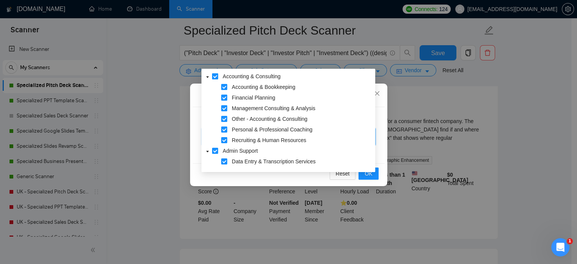
click at [216, 75] on span at bounding box center [215, 76] width 6 height 6
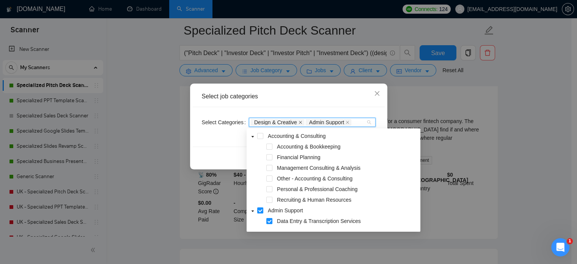
click at [298, 119] on span at bounding box center [300, 121] width 4 height 5
click at [535, 119] on div "Select job categories Select Categories Admin Support Reset OK" at bounding box center [288, 132] width 577 height 264
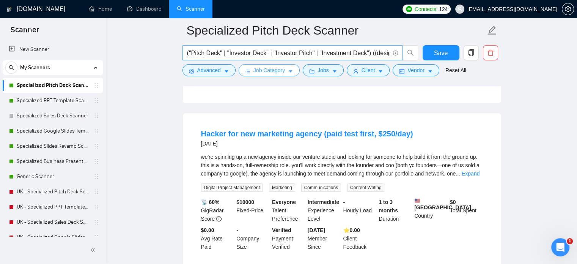
scroll to position [561, 0]
drag, startPoint x: 216, startPoint y: 69, endPoint x: 221, endPoint y: 75, distance: 8.6
click at [216, 69] on span "Advanced" at bounding box center [209, 70] width 24 height 8
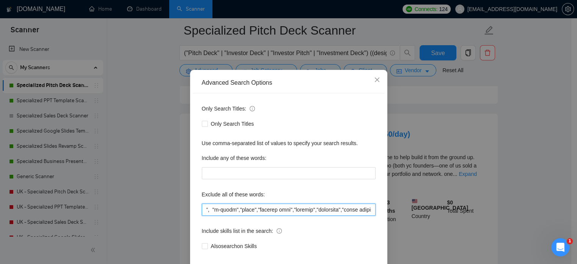
scroll to position [0, 5425]
drag, startPoint x: 340, startPoint y: 223, endPoint x: 410, endPoint y: 223, distance: 69.4
click at [410, 223] on div "Advanced Search Options Only Search Titles: Only Search Titles Use comma-separa…" at bounding box center [288, 132] width 577 height 264
click at [370, 215] on input "text" at bounding box center [289, 209] width 174 height 12
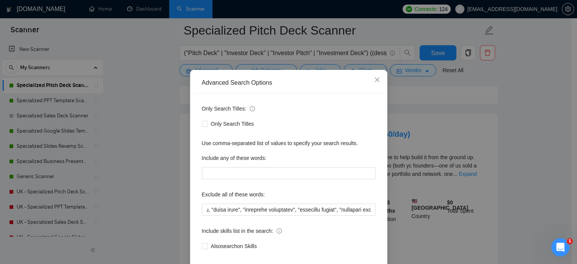
scroll to position [0, 0]
click at [488, 140] on div "Advanced Search Options Only Search Titles: Only Search Titles Use comma-separa…" at bounding box center [288, 132] width 577 height 264
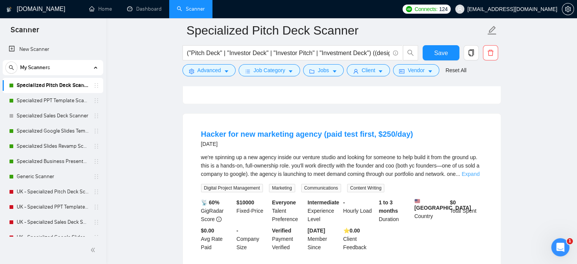
click at [476, 171] on link "Expand" at bounding box center [471, 174] width 18 height 6
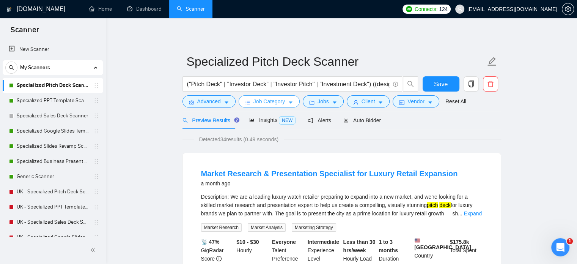
click at [265, 100] on span "Job Category" at bounding box center [268, 101] width 31 height 8
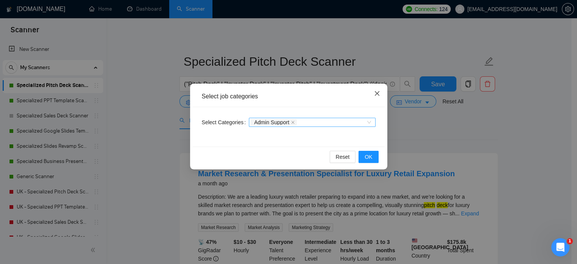
click at [377, 89] on span "Close" at bounding box center [377, 93] width 20 height 20
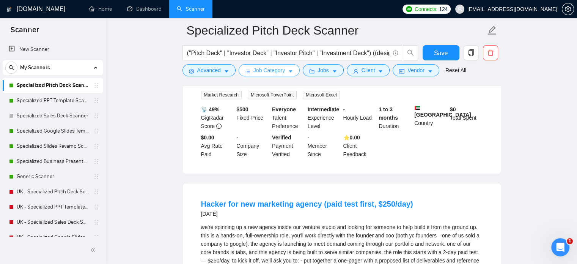
scroll to position [496, 0]
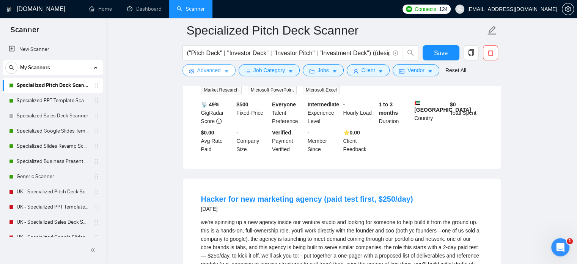
click at [210, 66] on span "Advanced" at bounding box center [209, 70] width 24 height 8
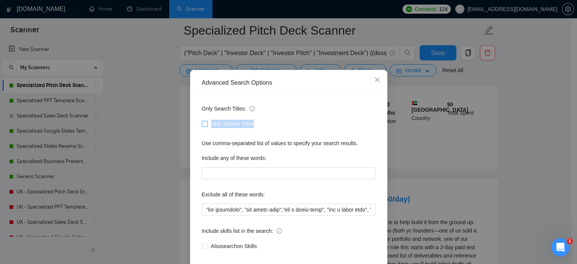
drag, startPoint x: 253, startPoint y: 137, endPoint x: 209, endPoint y: 137, distance: 44.4
click at [209, 128] on div "Only Search Titles" at bounding box center [289, 123] width 174 height 8
copy span "Only Search Titles"
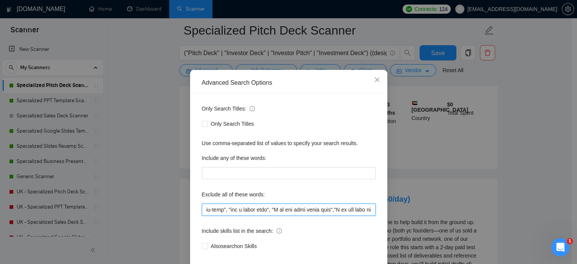
click at [330, 215] on input "text" at bounding box center [289, 209] width 174 height 12
click at [326, 215] on input "text" at bounding box center [289, 209] width 174 height 12
drag, startPoint x: 303, startPoint y: 223, endPoint x: 188, endPoint y: 223, distance: 115.3
click at [190, 223] on div "Advanced Search Options Only Search Titles: Only Search Titles Use comma-separa…" at bounding box center [288, 181] width 197 height 223
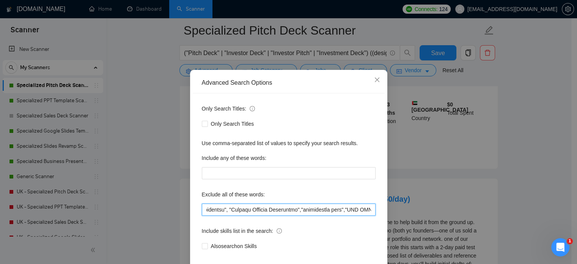
scroll to position [0, 611]
drag, startPoint x: 253, startPoint y: 224, endPoint x: 245, endPoint y: 226, distance: 7.6
click at [245, 215] on input "text" at bounding box center [289, 209] width 174 height 12
click at [346, 215] on input "text" at bounding box center [289, 209] width 174 height 12
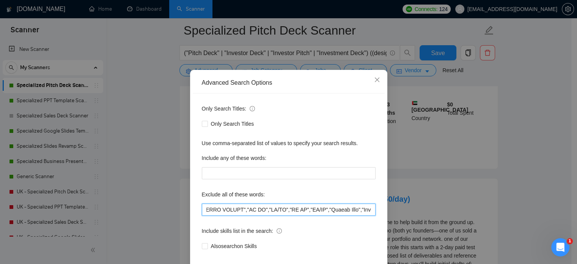
scroll to position [0, 744]
drag, startPoint x: 278, startPoint y: 223, endPoint x: 314, endPoint y: 224, distance: 36.4
click at [314, 215] on input "text" at bounding box center [289, 209] width 174 height 12
click at [353, 215] on input "text" at bounding box center [289, 209] width 174 height 12
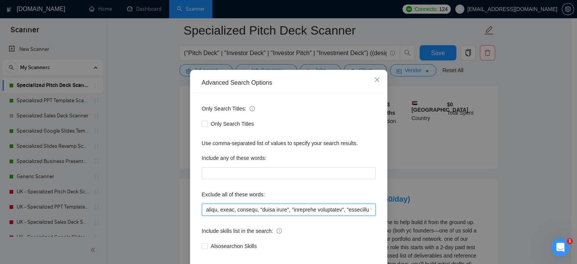
scroll to position [0, 5425]
drag, startPoint x: 237, startPoint y: 222, endPoint x: 384, endPoint y: 222, distance: 146.8
click at [384, 222] on div "Advanced Search Options Only Search Titles: Only Search Titles Use comma-separa…" at bounding box center [288, 132] width 577 height 264
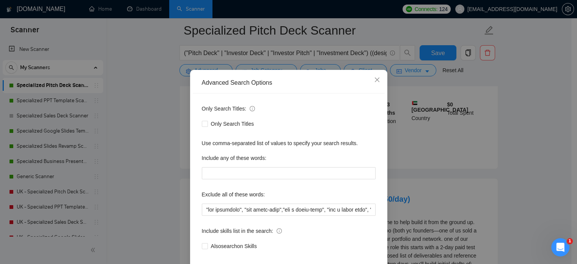
click at [474, 133] on div "Advanced Search Options Only Search Titles: Only Search Titles Use comma-separa…" at bounding box center [288, 132] width 577 height 264
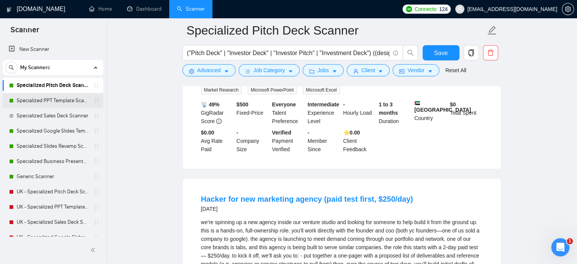
click at [39, 99] on link "Specialized PPT Template Scanner" at bounding box center [53, 100] width 72 height 15
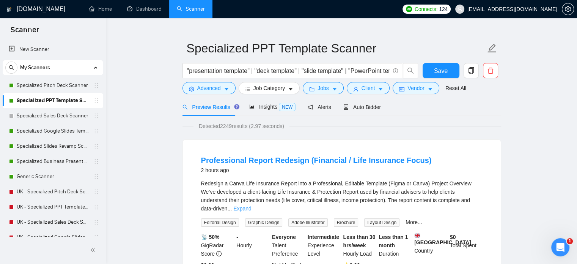
click at [515, 9] on span "ahsanraja96@gmail.com" at bounding box center [512, 9] width 90 height 0
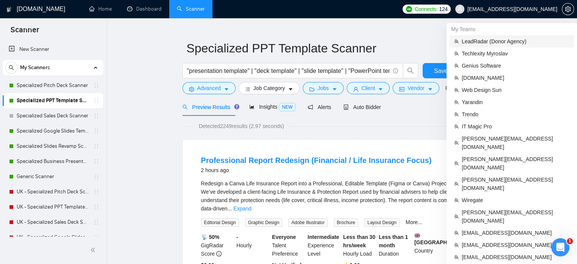
click at [493, 41] on span "LeadRadar (Donor Agency)" at bounding box center [516, 41] width 108 height 8
